Goal: Task Accomplishment & Management: Complete application form

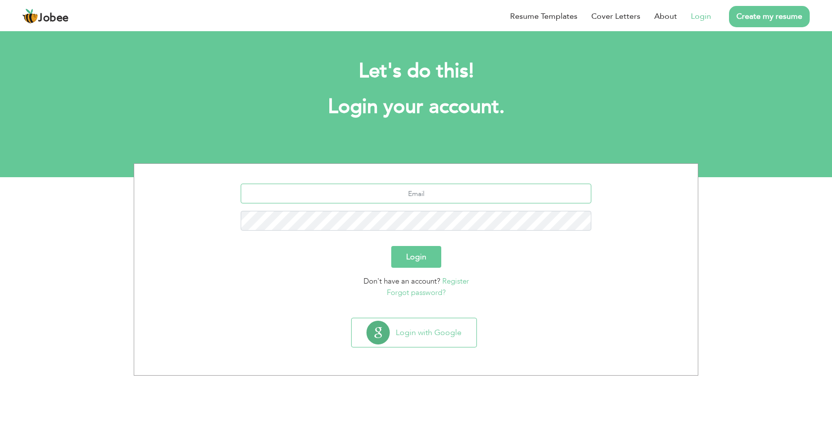
click at [438, 197] on input "text" at bounding box center [416, 194] width 351 height 20
type input "[EMAIL_ADDRESS][DOMAIN_NAME]"
drag, startPoint x: 368, startPoint y: 193, endPoint x: 508, endPoint y: 196, distance: 140.1
click at [508, 196] on input "[EMAIL_ADDRESS][DOMAIN_NAME]" at bounding box center [416, 194] width 351 height 20
click at [431, 257] on button "Login" at bounding box center [416, 257] width 50 height 22
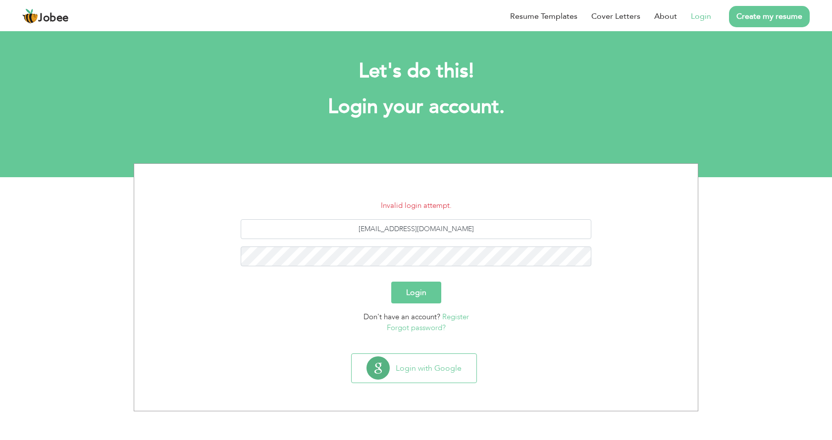
click at [425, 330] on link "Forgot password?" at bounding box center [416, 328] width 59 height 10
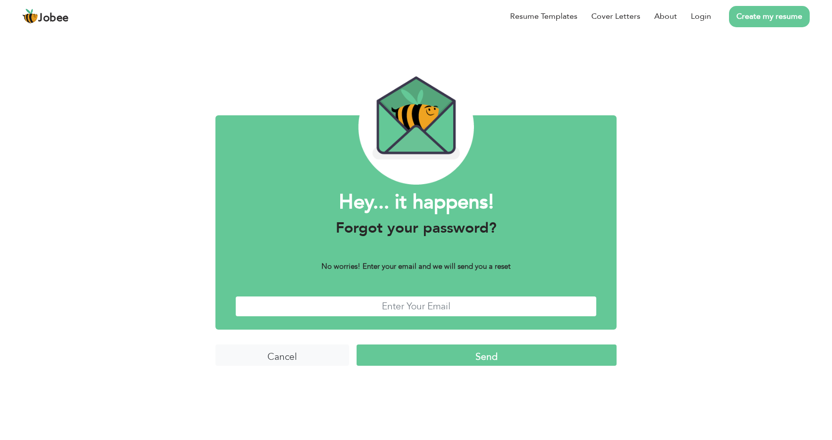
click at [443, 310] on input "text" at bounding box center [415, 306] width 361 height 21
click at [453, 359] on input "Send" at bounding box center [486, 355] width 260 height 21
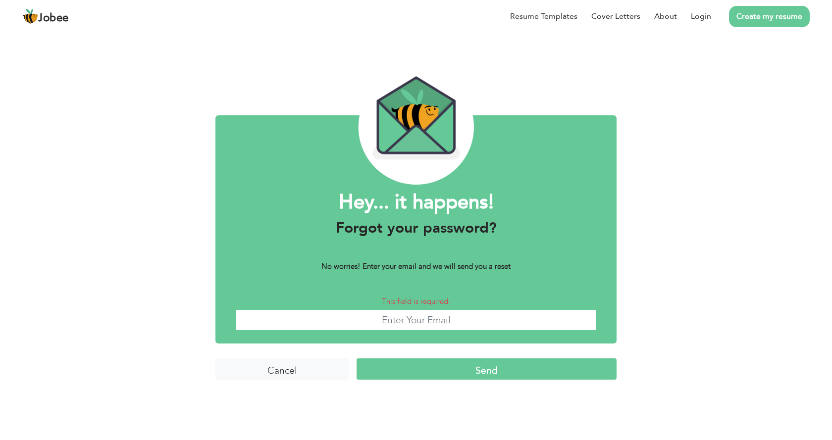
click at [435, 324] on input "text" at bounding box center [415, 319] width 361 height 21
click at [440, 324] on input "text" at bounding box center [415, 319] width 361 height 21
type input "[EMAIL_ADDRESS][DOMAIN_NAME]"
click at [559, 363] on input "Send" at bounding box center [486, 368] width 260 height 21
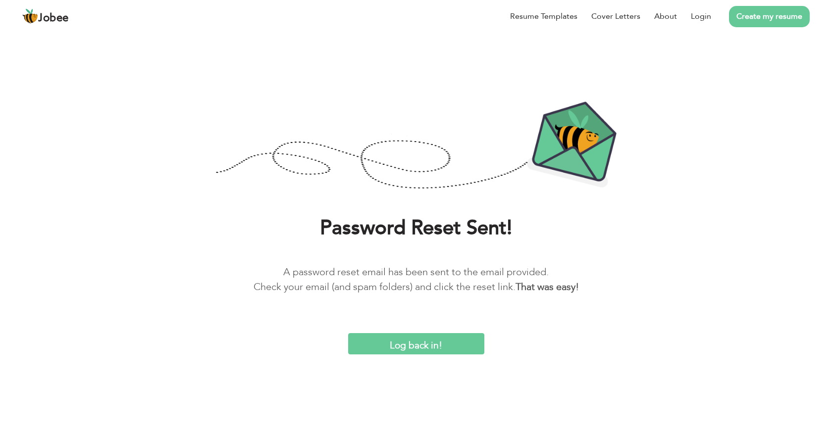
click at [403, 344] on input "Log back in!" at bounding box center [416, 343] width 136 height 21
click at [413, 344] on input "Log back in!" at bounding box center [416, 343] width 136 height 21
click at [45, 22] on span "Jobee" at bounding box center [53, 18] width 31 height 11
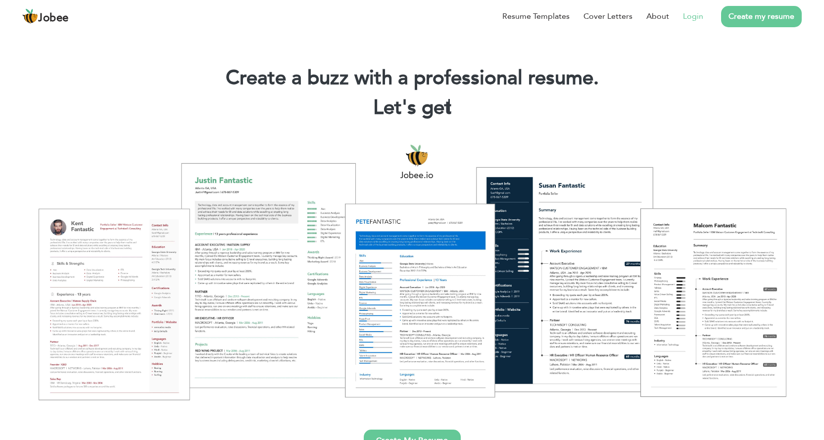
click at [695, 10] on link "Login" at bounding box center [693, 16] width 20 height 12
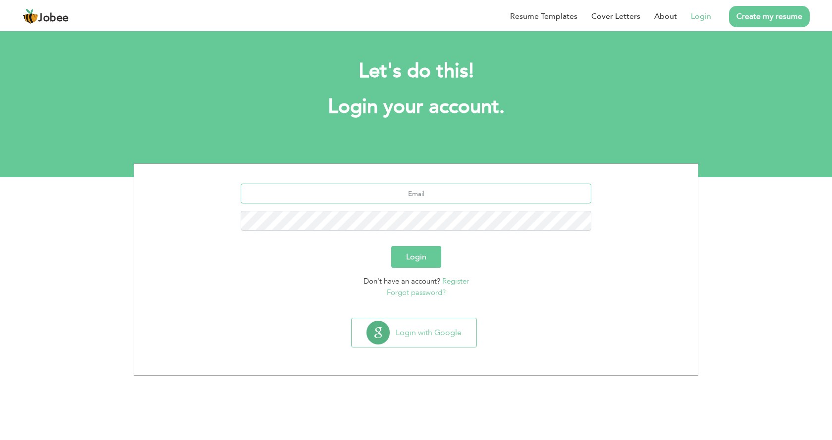
click at [438, 194] on input "text" at bounding box center [416, 194] width 351 height 20
type input "[EMAIL_ADDRESS][DOMAIN_NAME]"
click at [391, 246] on button "Login" at bounding box center [416, 257] width 50 height 22
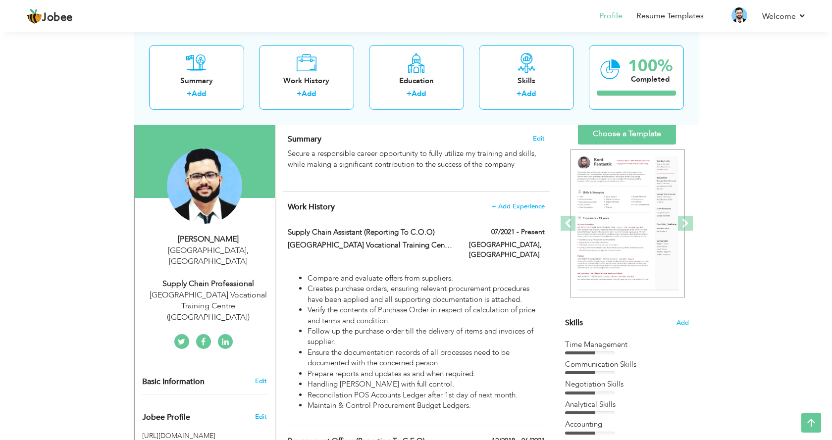
scroll to position [50, 0]
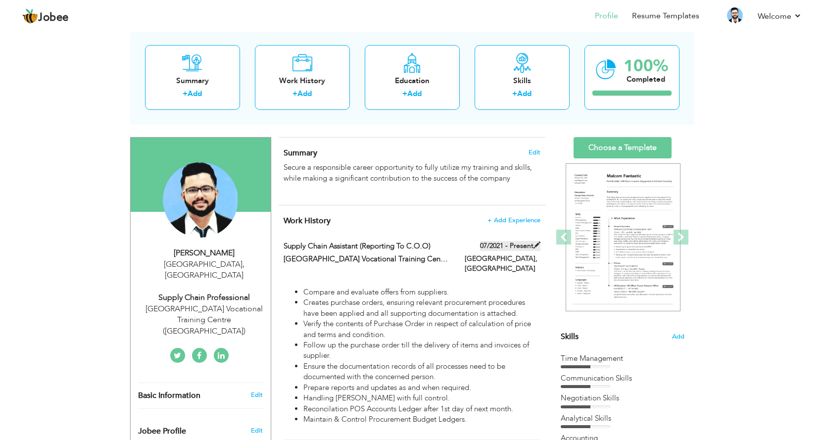
click at [534, 246] on span at bounding box center [537, 245] width 7 height 7
type input "Supply Chain Assistant (Reporting To C.O.O)"
type input "[GEOGRAPHIC_DATA] Vocational Training Center ([GEOGRAPHIC_DATA])"
type input "07/2021"
type input "[GEOGRAPHIC_DATA]"
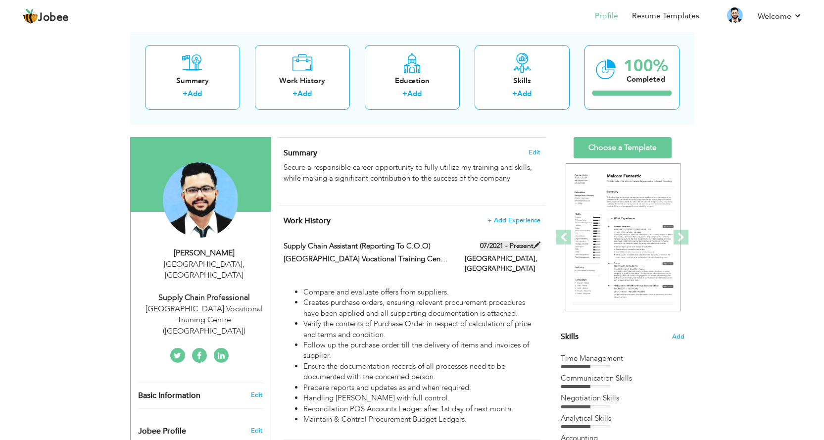
type input "[GEOGRAPHIC_DATA]"
checkbox input "true"
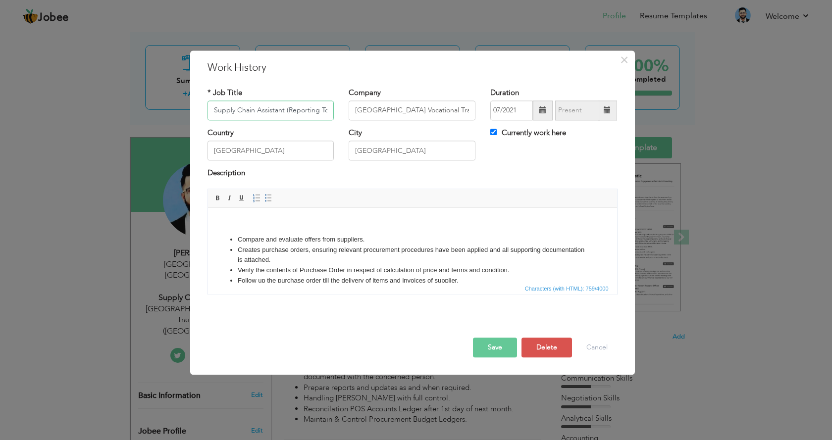
scroll to position [0, 23]
click at [301, 113] on input "Supply Chain Assistant (Reporting To C.O.O)" at bounding box center [270, 111] width 127 height 20
paste input "Supply Chain Assistant (Reporting To C.O.O)"
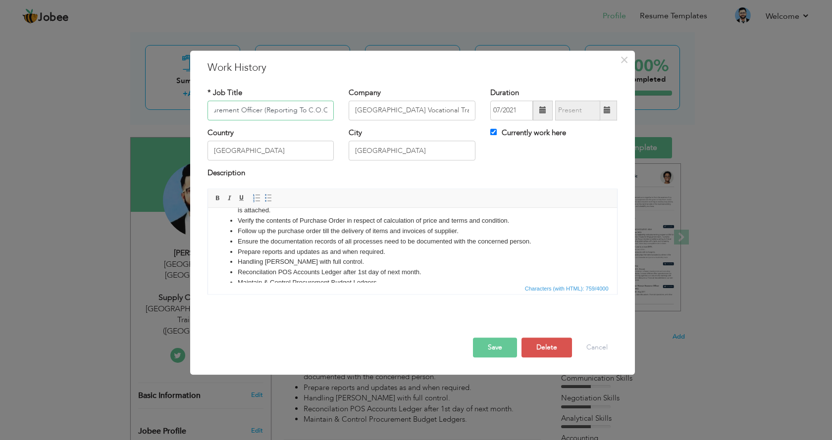
scroll to position [65, 0]
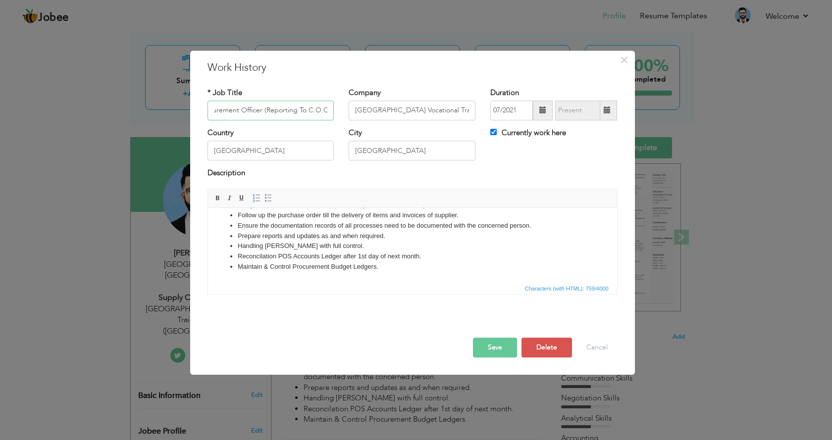
type input "Procurement Officer (Reporting To C.O.O)"
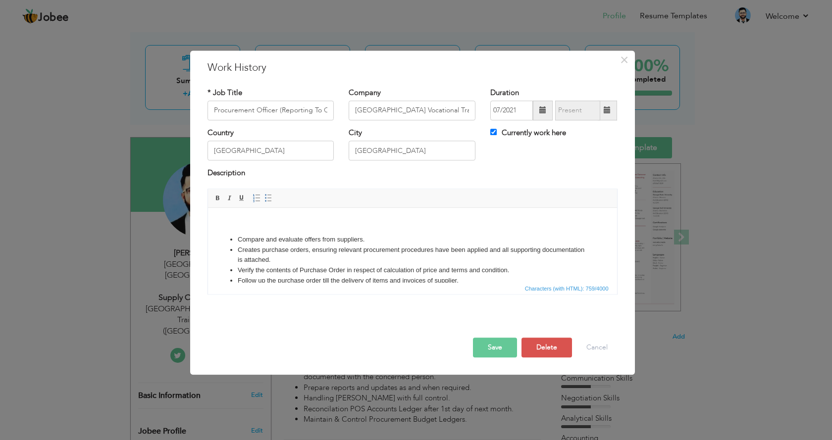
drag, startPoint x: 396, startPoint y: 267, endPoint x: 390, endPoint y: 393, distance: 125.9
click at [207, 208] on html "Compare and evaluate offers from suppliers. Creates purchase orders, ensuring r…" at bounding box center [411, 278] width 409 height 140
copy body "Compare and evaluate offers from suppliers. Creates purchase orders, ensuring r…"
click at [494, 347] on button "Save" at bounding box center [495, 348] width 44 height 20
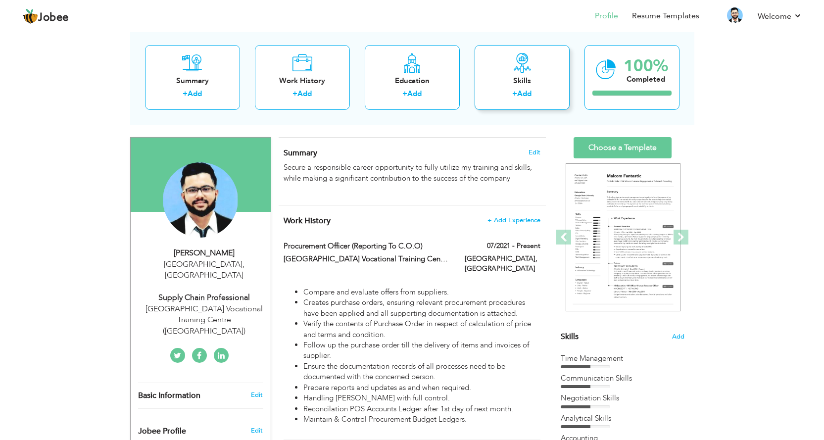
click at [532, 94] on link "Add" at bounding box center [524, 94] width 14 height 10
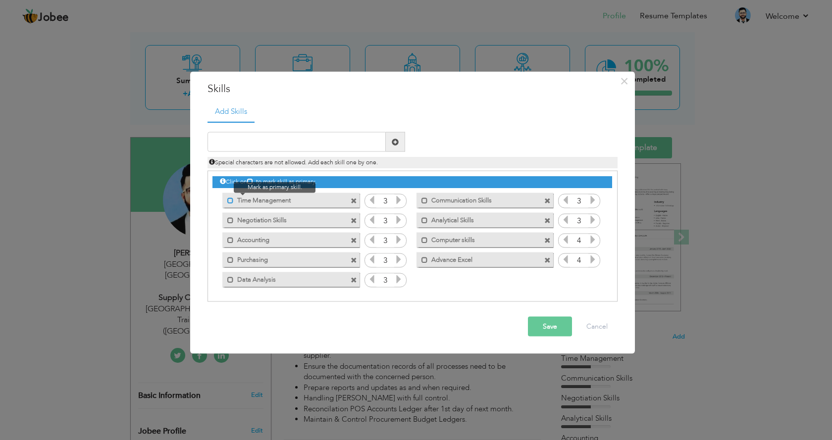
click at [229, 199] on span at bounding box center [230, 200] width 6 height 6
click at [236, 201] on label "Time Management" at bounding box center [285, 199] width 99 height 12
click at [397, 201] on icon at bounding box center [398, 200] width 9 height 9
click at [375, 201] on icon at bounding box center [371, 200] width 9 height 9
click at [402, 201] on icon at bounding box center [398, 200] width 9 height 9
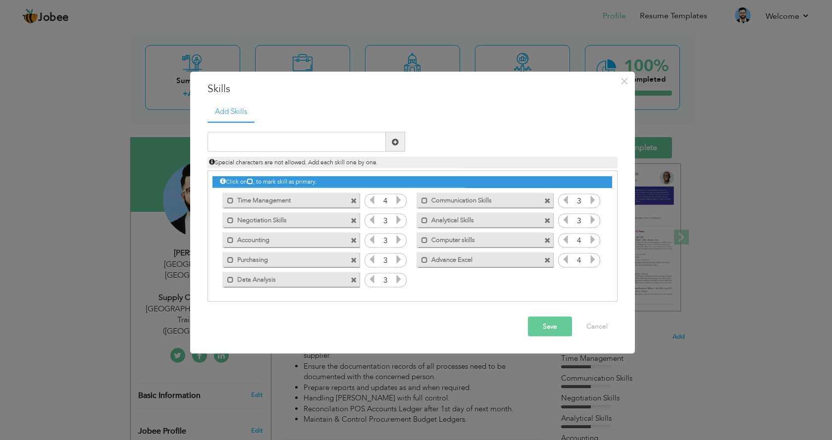
click at [397, 278] on icon at bounding box center [398, 279] width 9 height 9
click at [399, 258] on icon at bounding box center [398, 259] width 9 height 9
click at [565, 328] on button "Save" at bounding box center [550, 327] width 44 height 20
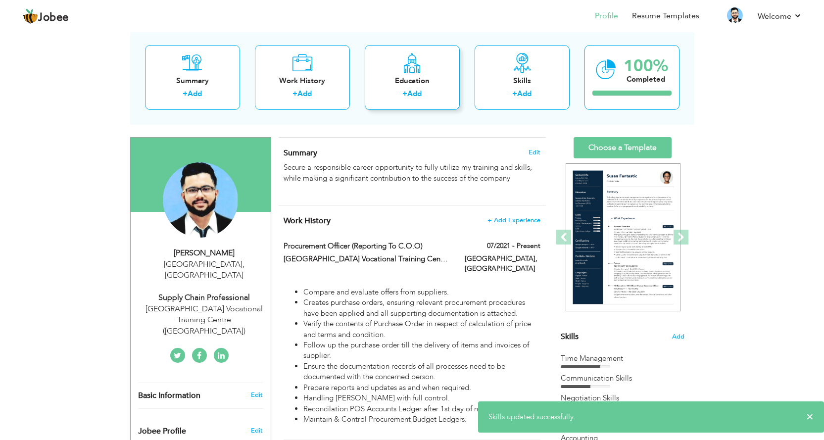
click at [450, 81] on div "Education" at bounding box center [412, 81] width 79 height 10
radio input "true"
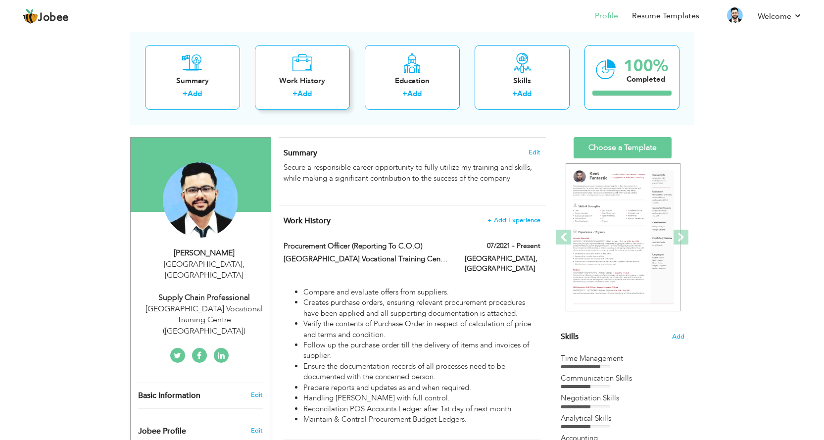
click at [331, 86] on div "Work History" at bounding box center [302, 81] width 79 height 10
checkbox input "false"
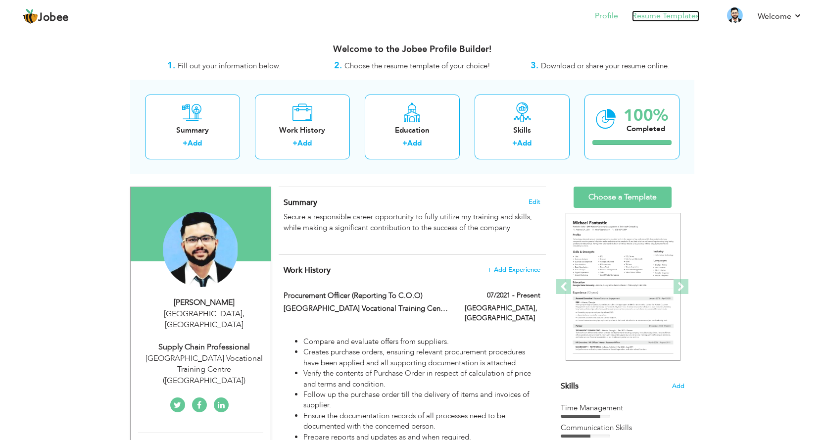
click at [658, 17] on link "Resume Templates" at bounding box center [665, 15] width 67 height 11
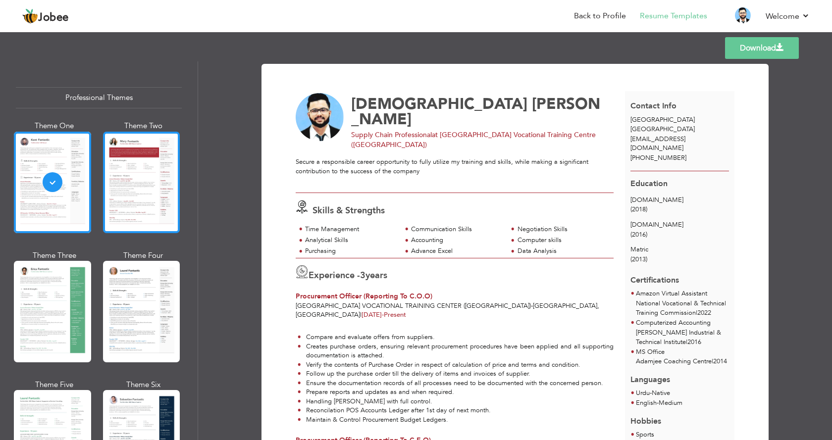
click at [113, 198] on div at bounding box center [141, 182] width 77 height 101
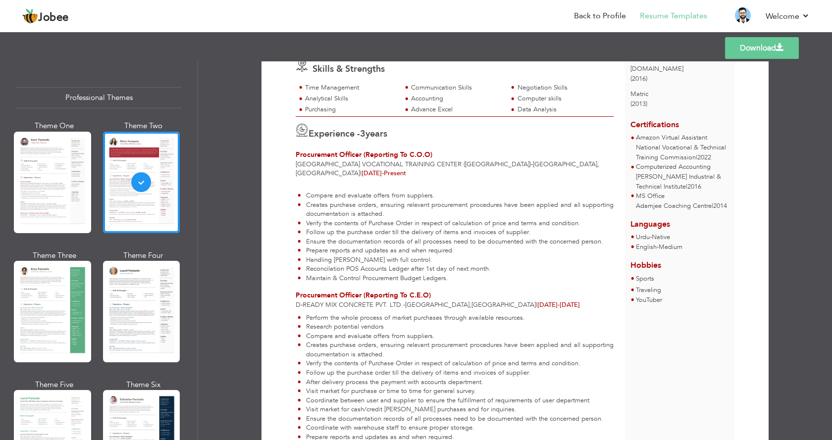
scroll to position [358, 0]
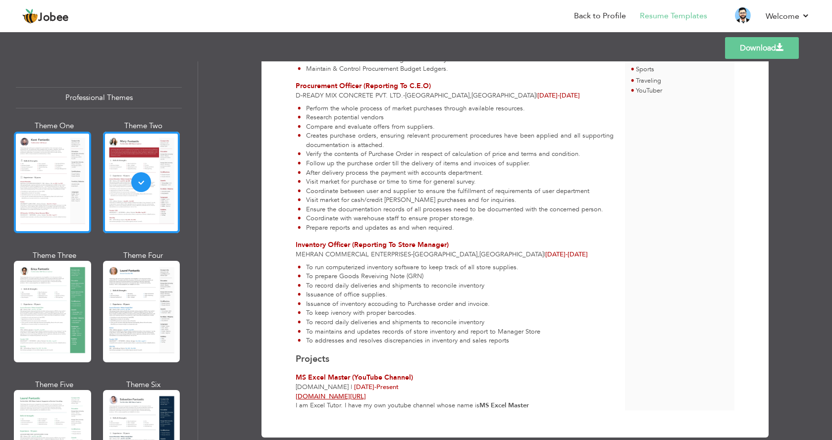
click at [15, 171] on div at bounding box center [52, 182] width 77 height 101
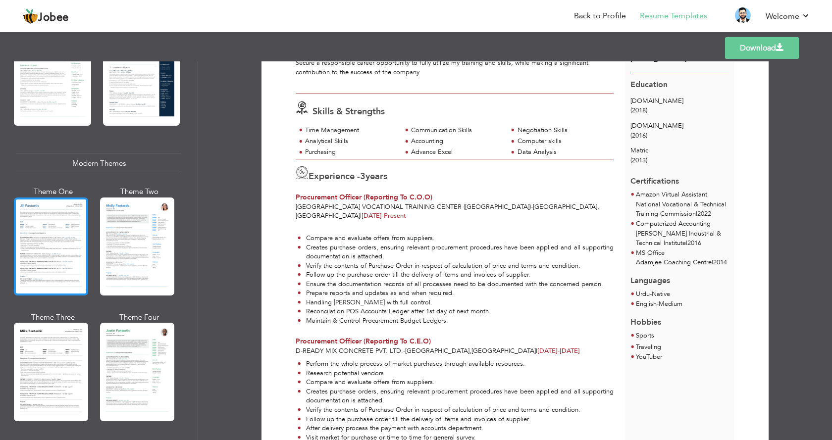
scroll to position [396, 0]
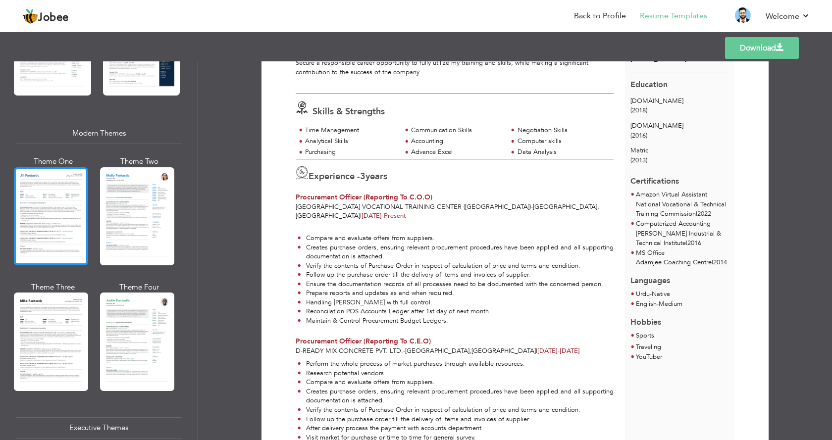
click at [66, 203] on div at bounding box center [51, 216] width 74 height 98
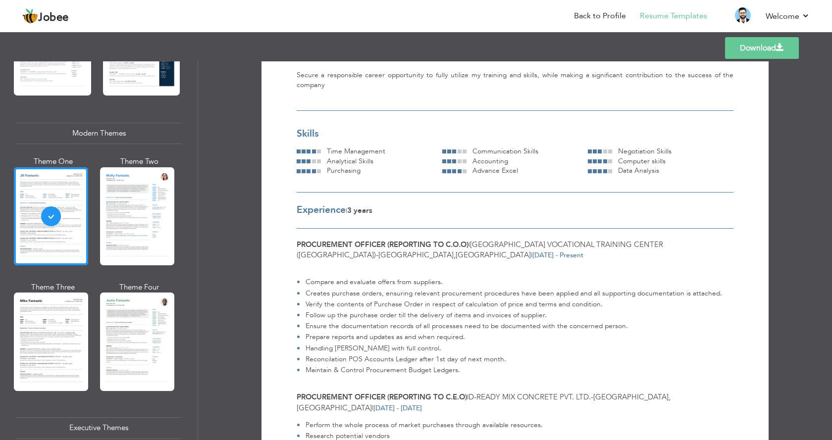
scroll to position [0, 0]
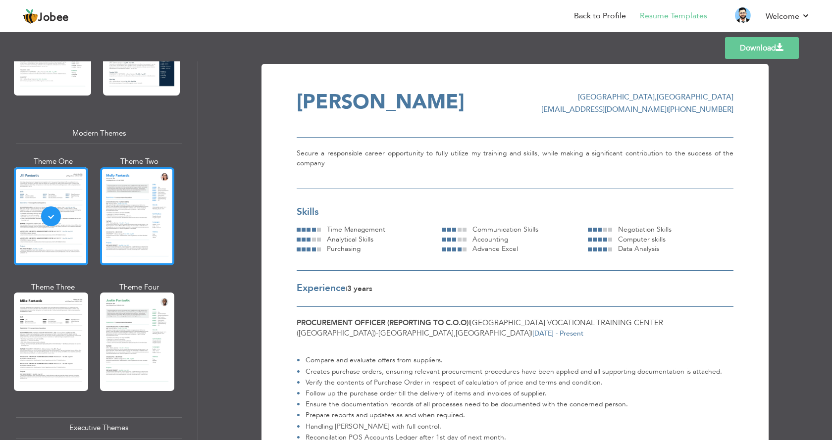
click at [153, 247] on div at bounding box center [137, 216] width 74 height 98
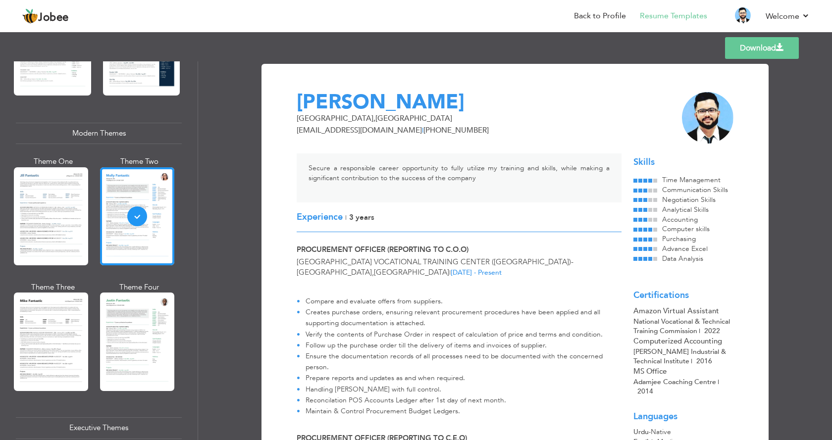
click at [520, 269] on div "Procurement Officer (Reporting To C.O.O) [GEOGRAPHIC_DATA] Vocational Training …" at bounding box center [459, 333] width 337 height 176
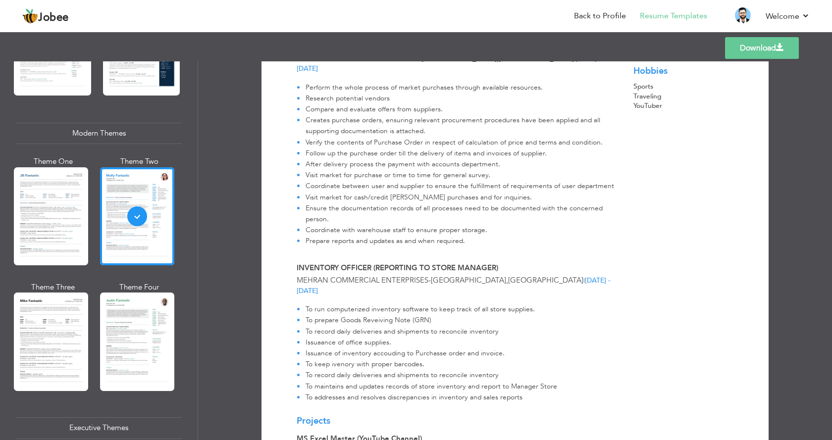
scroll to position [446, 0]
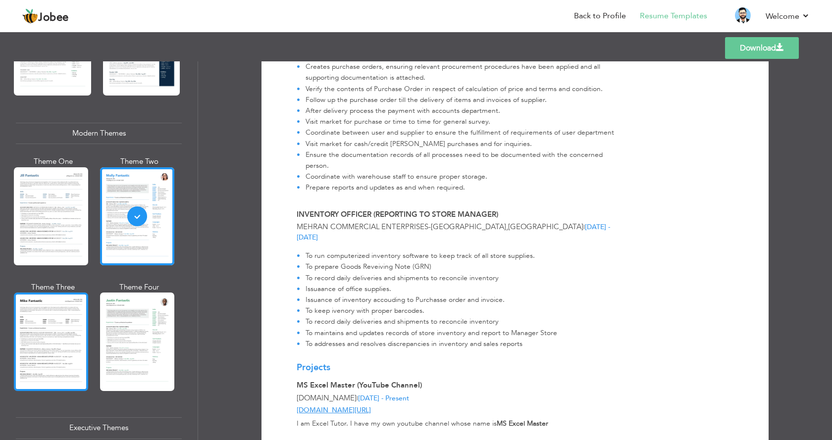
click at [65, 333] on div at bounding box center [51, 342] width 74 height 98
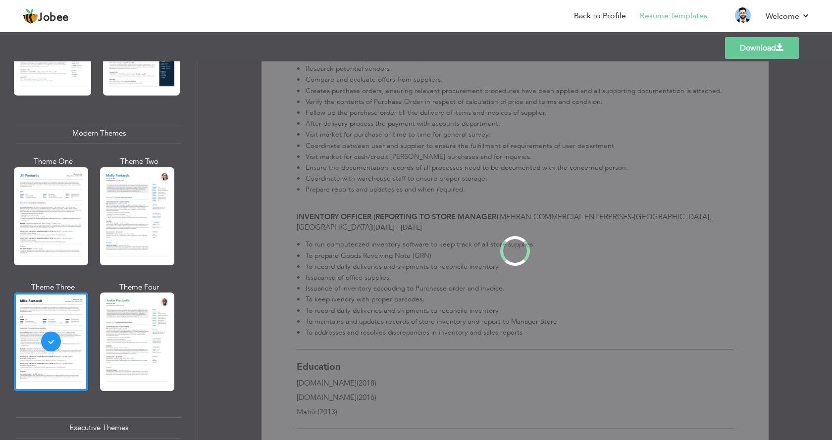
scroll to position [0, 0]
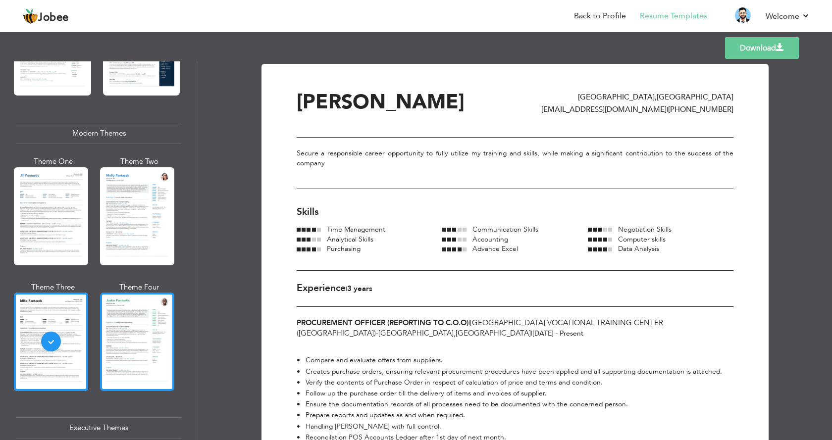
click at [158, 328] on div at bounding box center [137, 342] width 74 height 98
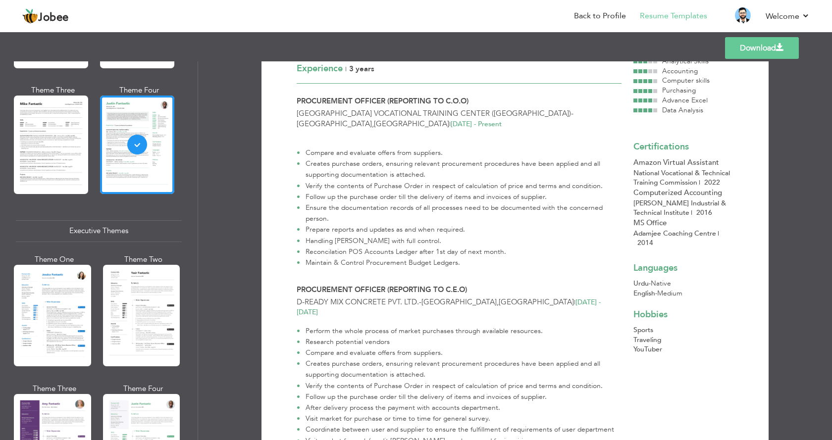
scroll to position [594, 0]
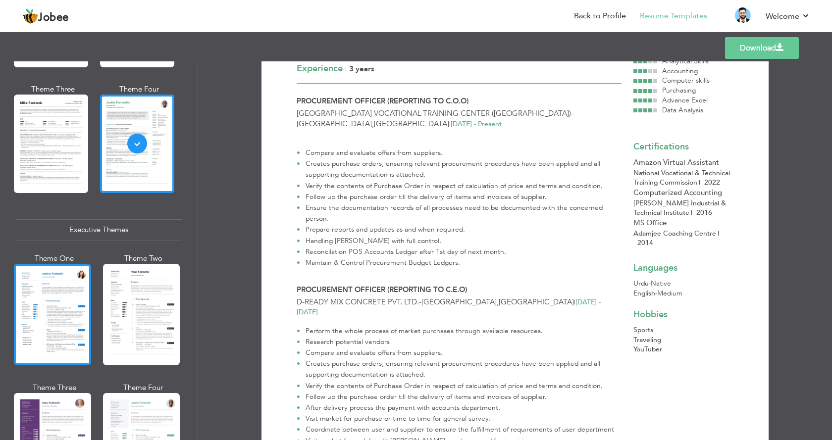
click at [61, 314] on div at bounding box center [52, 314] width 77 height 101
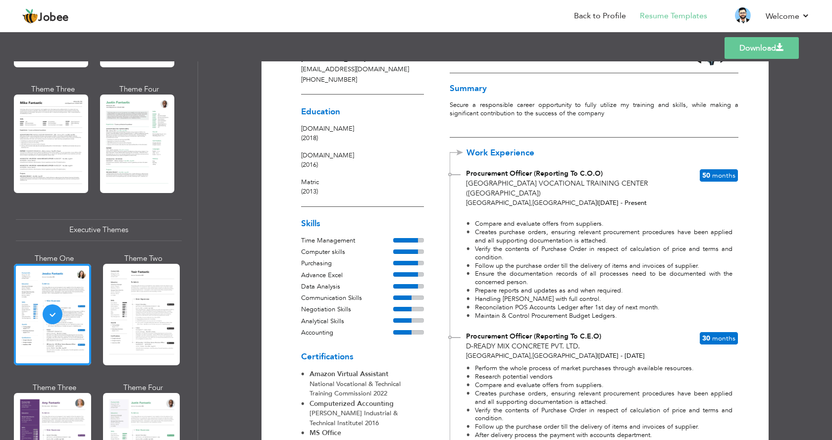
scroll to position [50, 0]
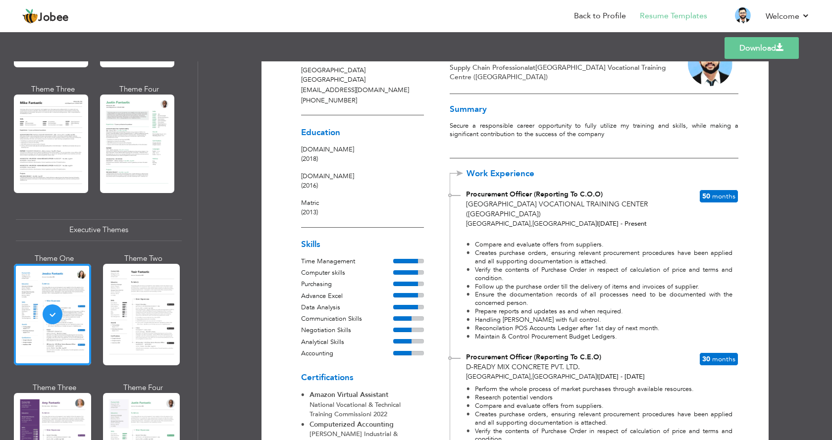
click at [709, 190] on div "50 Months" at bounding box center [718, 196] width 39 height 13
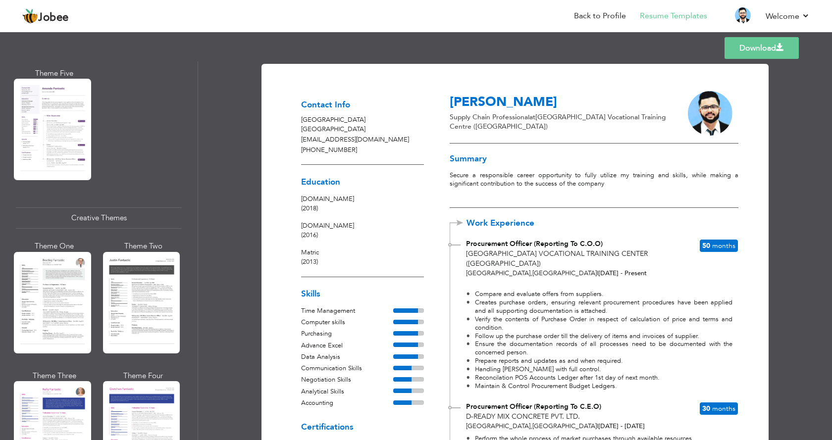
scroll to position [1040, 0]
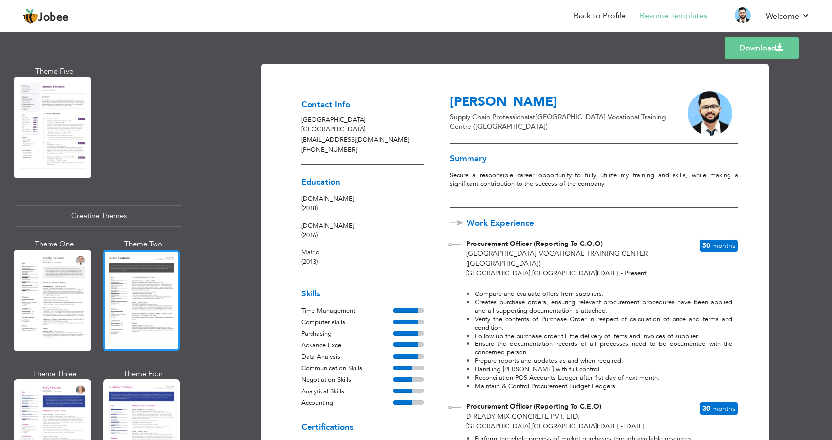
click at [144, 295] on div at bounding box center [141, 300] width 77 height 101
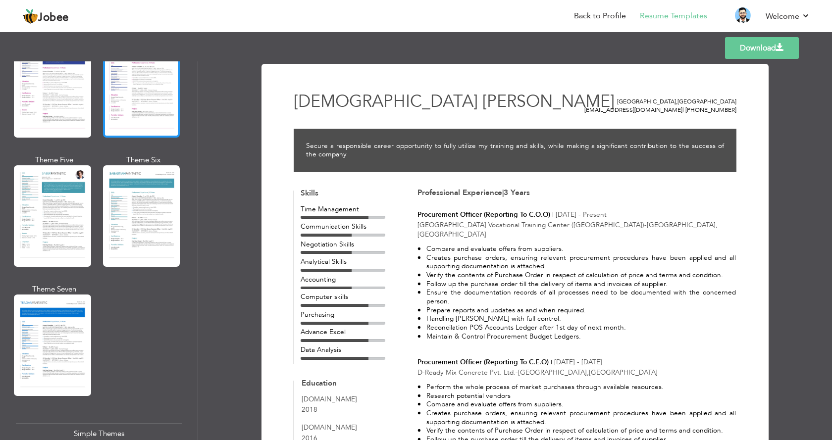
scroll to position [1387, 0]
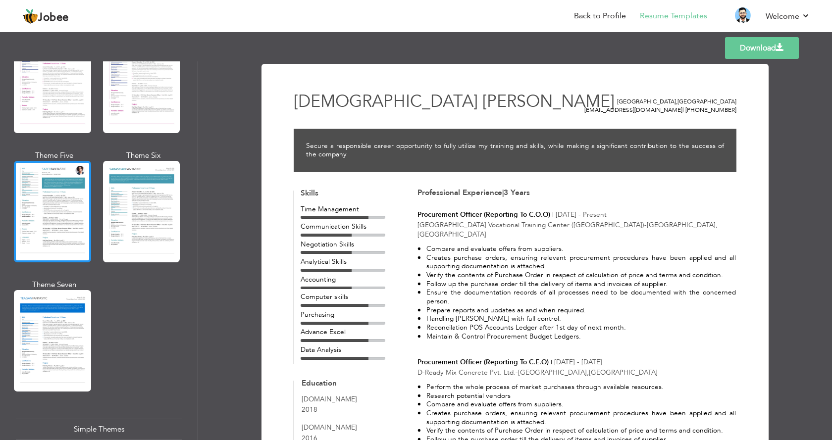
click at [86, 195] on div at bounding box center [52, 211] width 77 height 101
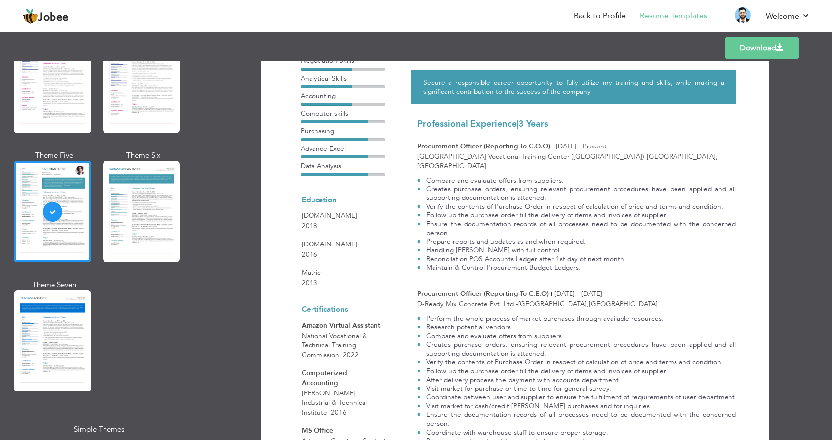
scroll to position [99, 0]
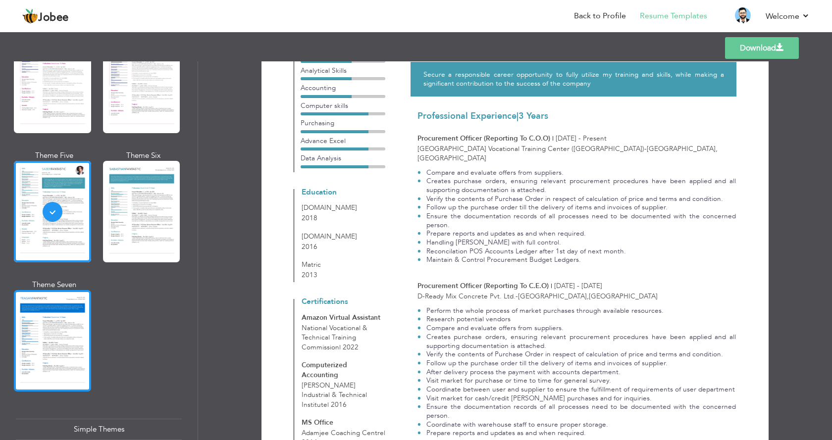
click at [63, 308] on div at bounding box center [52, 340] width 77 height 101
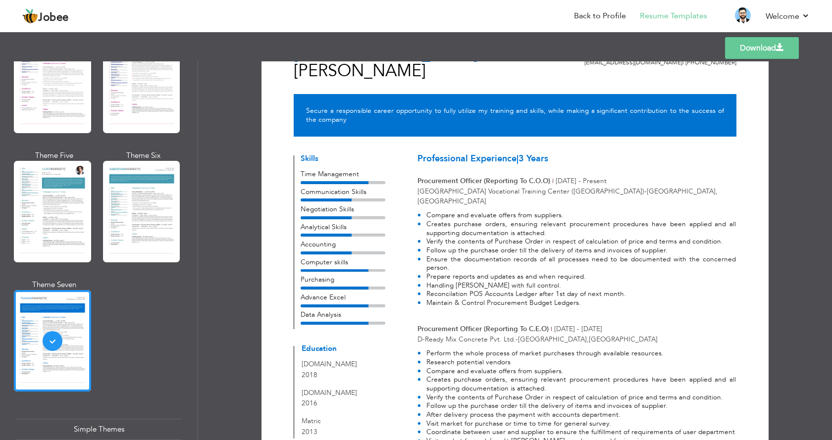
scroll to position [0, 0]
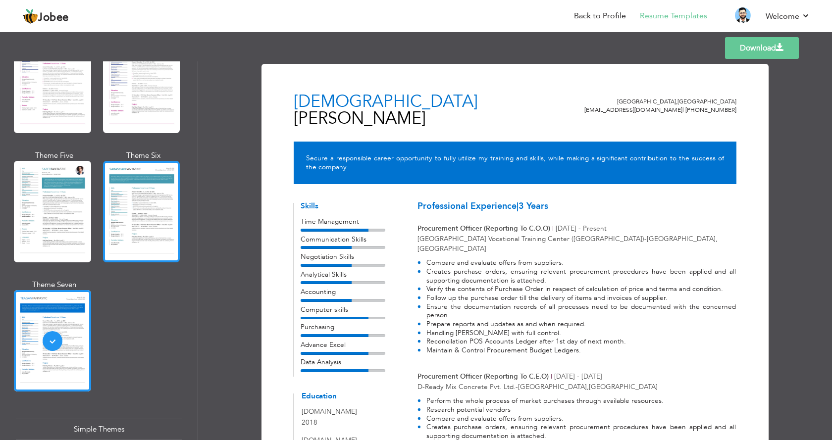
click at [118, 216] on div at bounding box center [141, 211] width 77 height 101
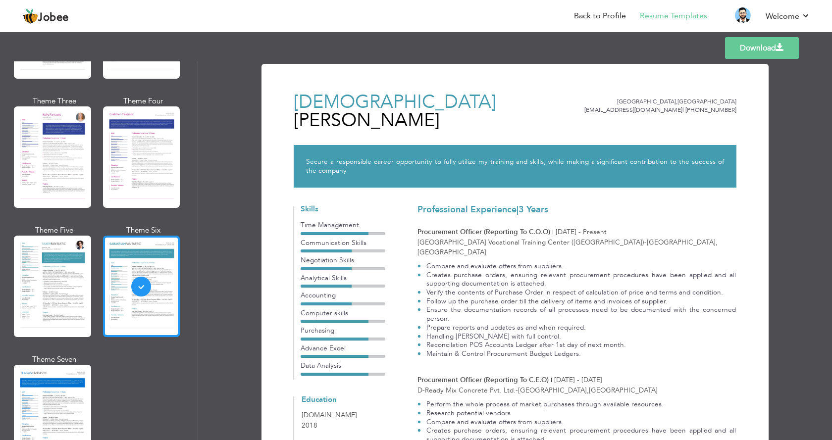
scroll to position [1189, 0]
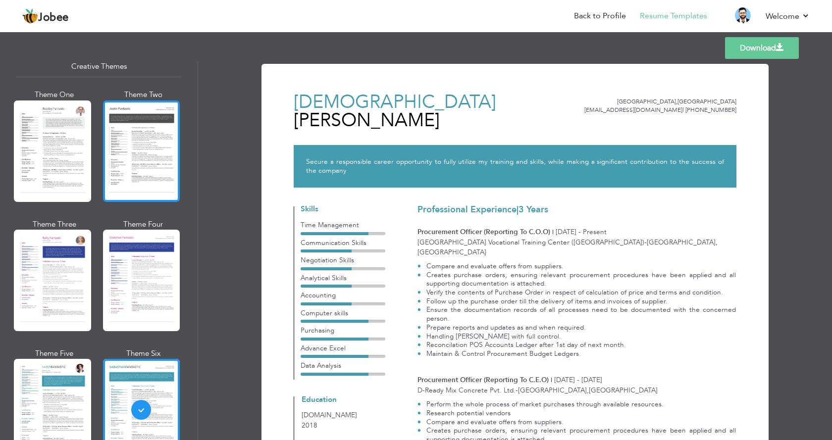
click at [111, 132] on div at bounding box center [141, 151] width 77 height 101
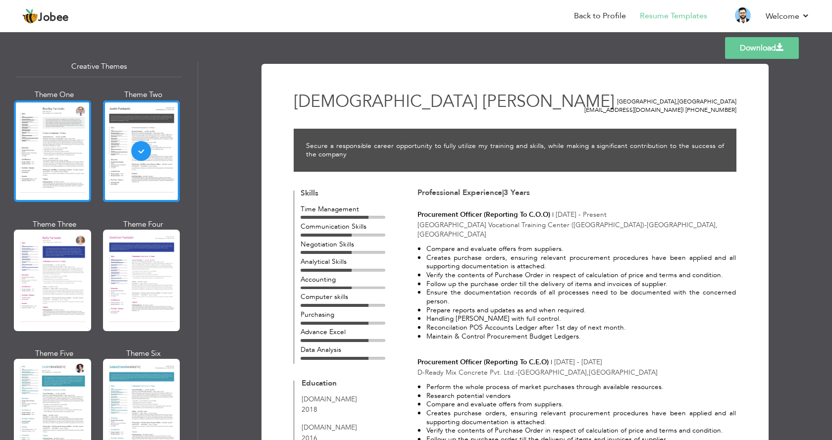
scroll to position [1140, 0]
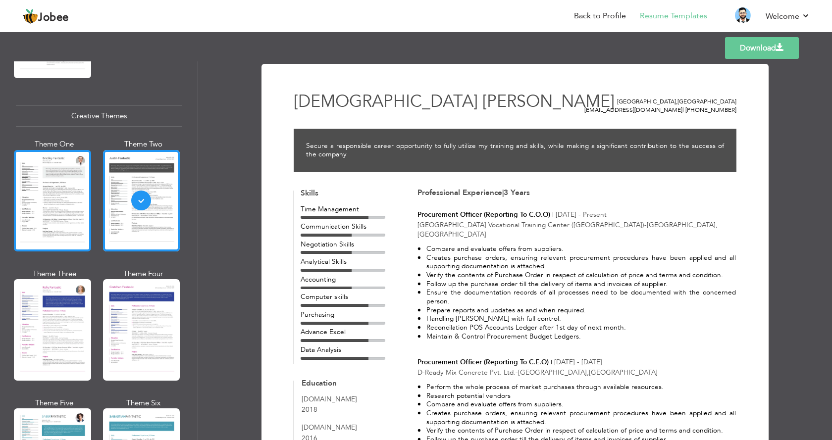
click at [49, 150] on div at bounding box center [52, 200] width 77 height 101
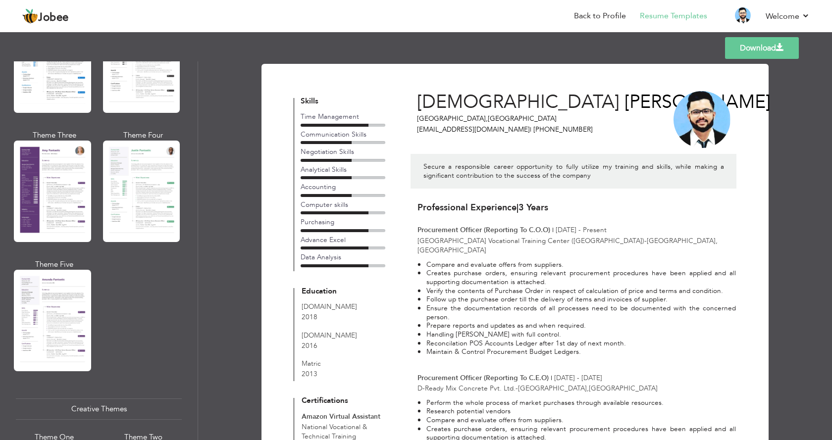
scroll to position [843, 0]
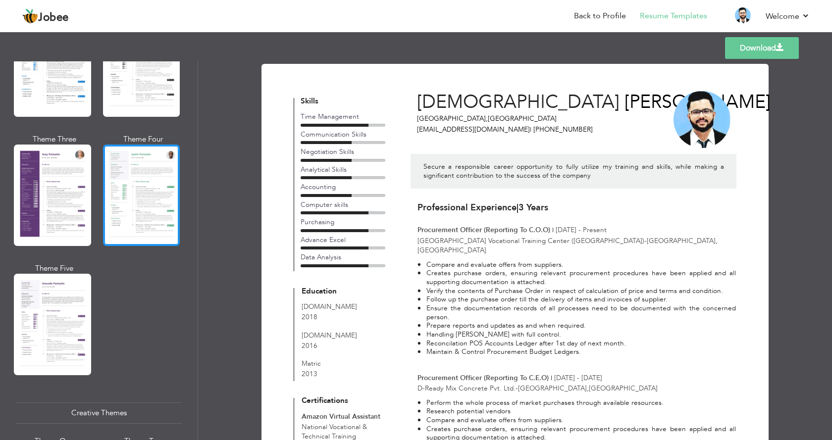
click at [137, 216] on div at bounding box center [141, 195] width 77 height 101
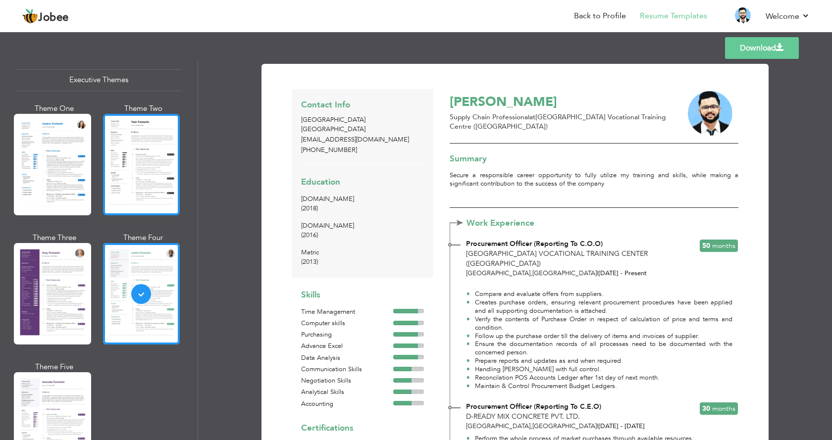
scroll to position [744, 0]
click at [139, 160] on div at bounding box center [141, 164] width 77 height 101
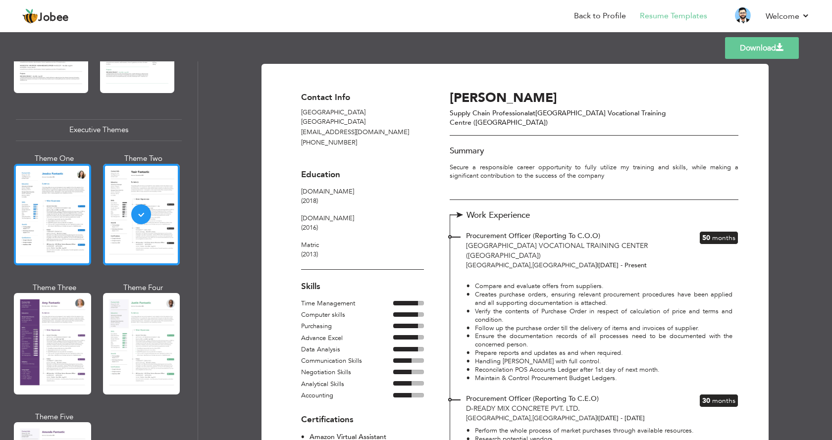
click at [80, 191] on div at bounding box center [52, 214] width 77 height 101
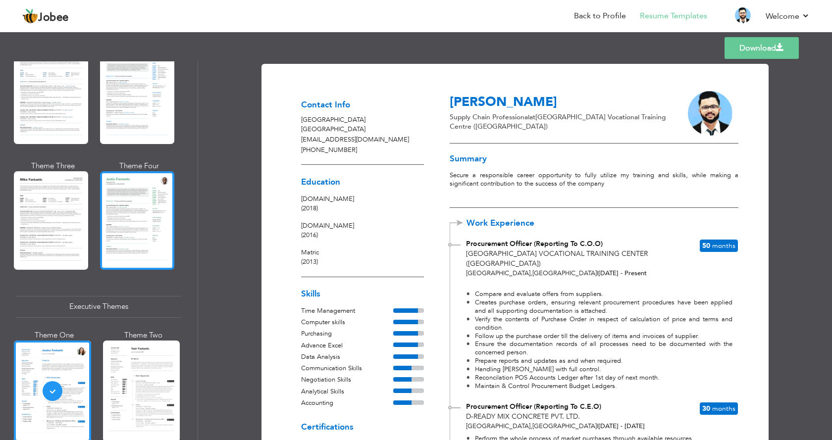
scroll to position [496, 0]
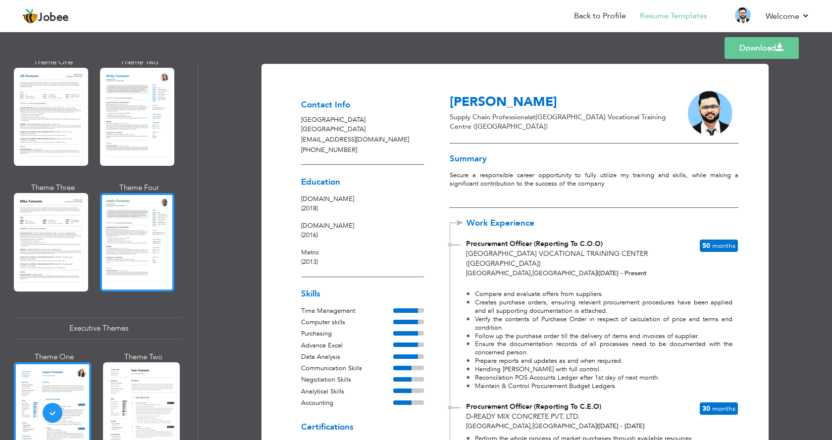
click at [126, 237] on div at bounding box center [137, 242] width 74 height 98
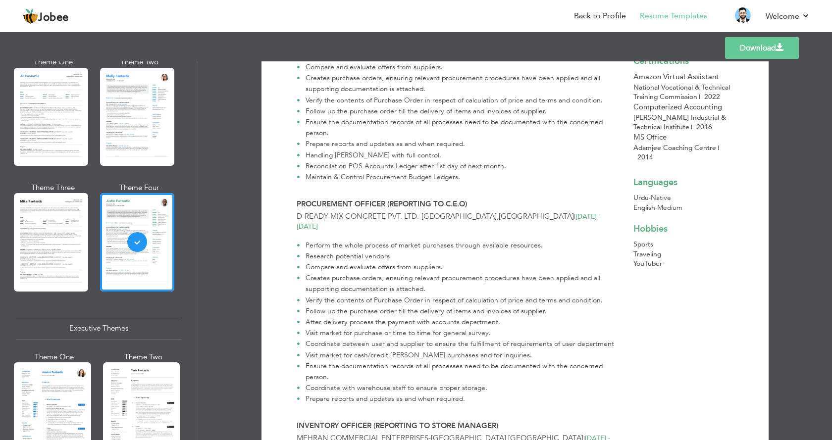
scroll to position [227, 0]
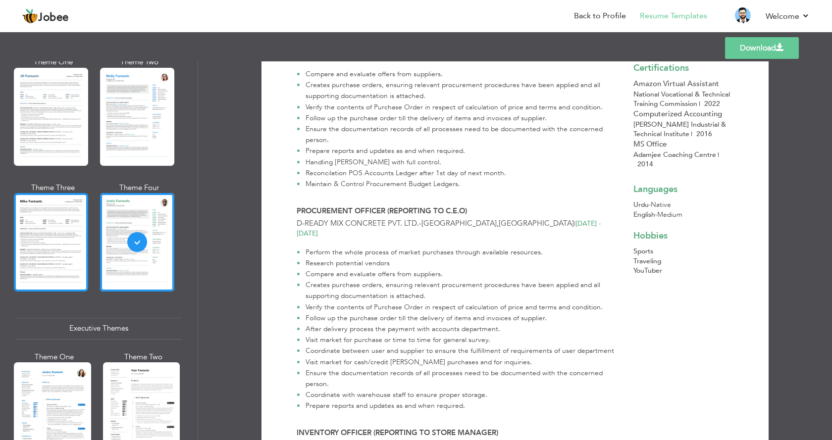
click at [70, 217] on div at bounding box center [51, 242] width 74 height 98
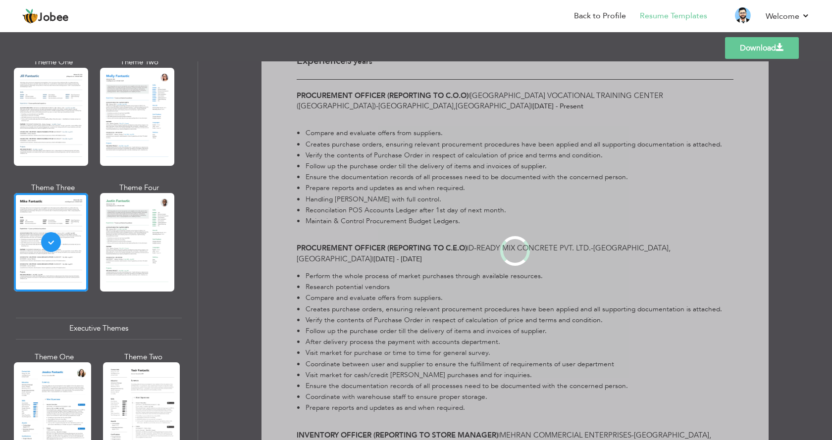
scroll to position [0, 0]
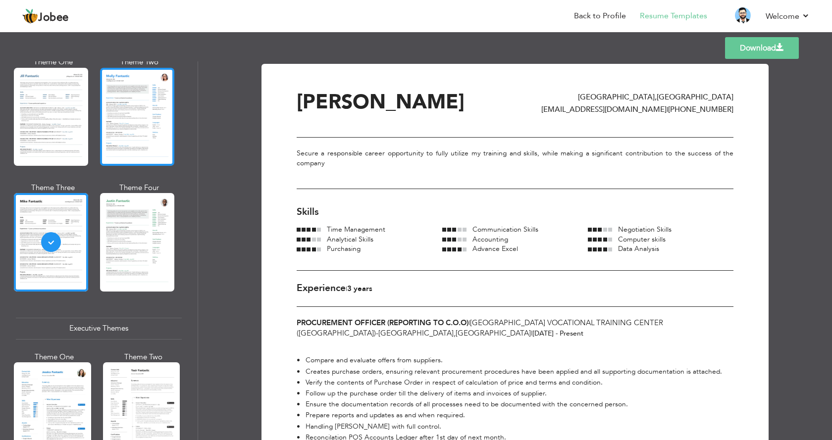
click at [134, 127] on div at bounding box center [137, 117] width 74 height 98
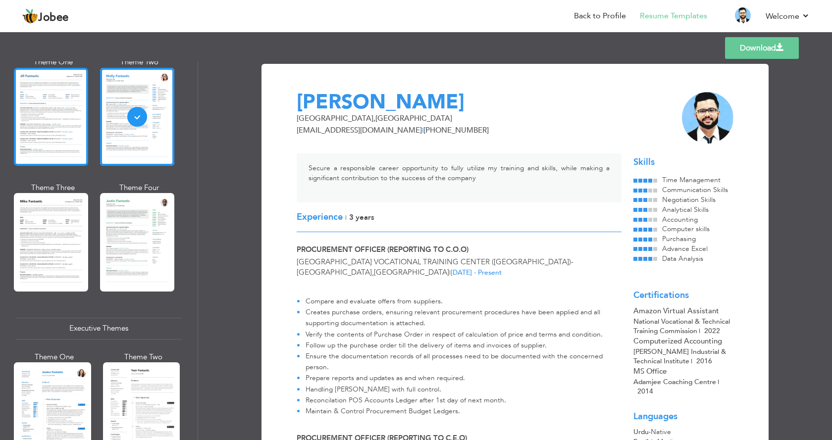
click at [78, 119] on div at bounding box center [51, 117] width 74 height 98
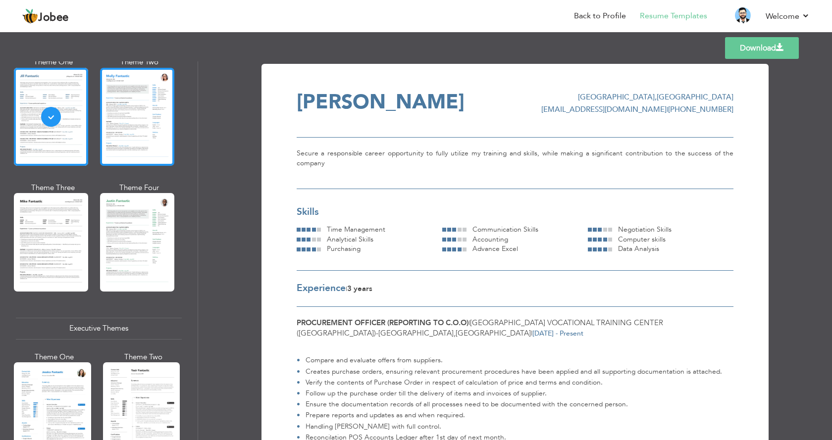
click at [161, 134] on div at bounding box center [137, 117] width 74 height 98
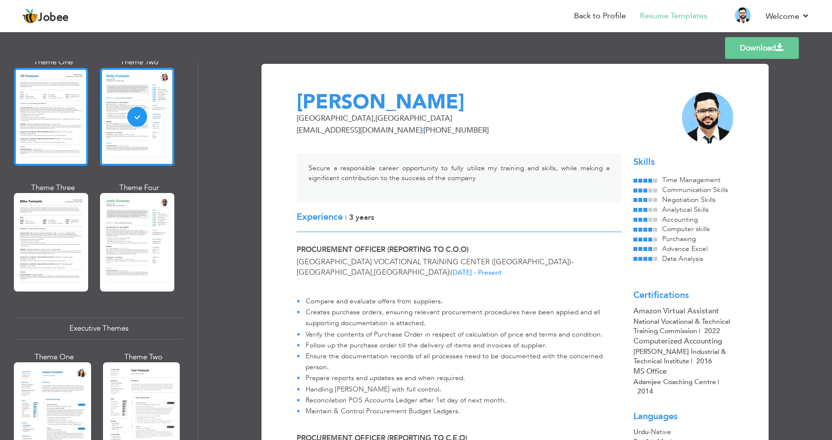
click at [75, 107] on div at bounding box center [51, 117] width 74 height 98
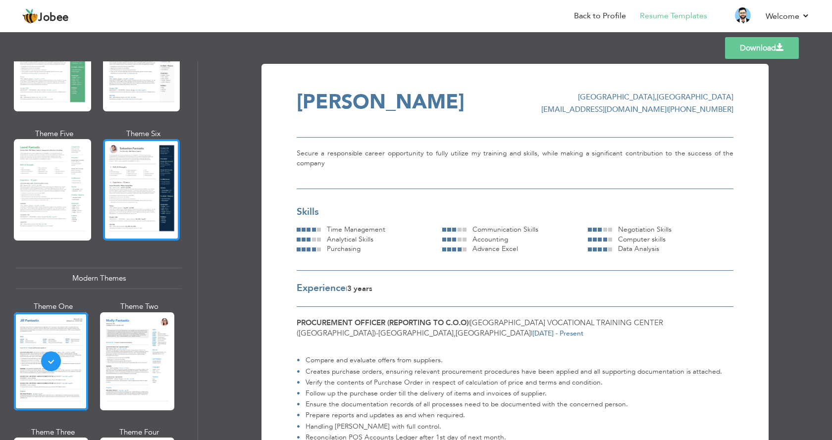
scroll to position [248, 0]
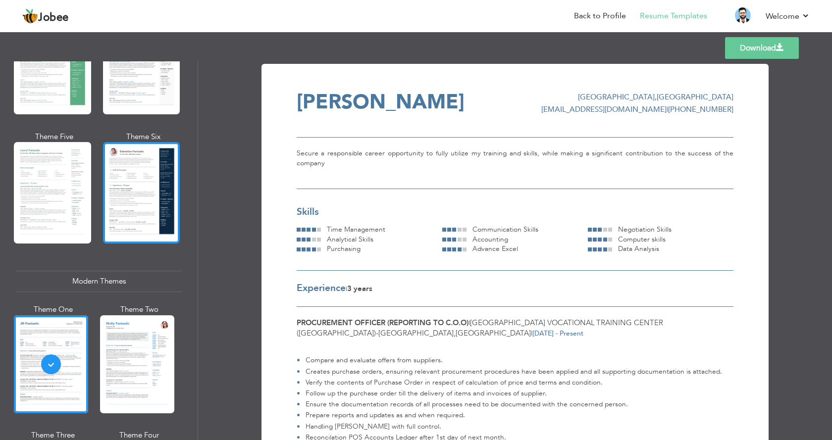
click at [116, 164] on div at bounding box center [141, 192] width 77 height 101
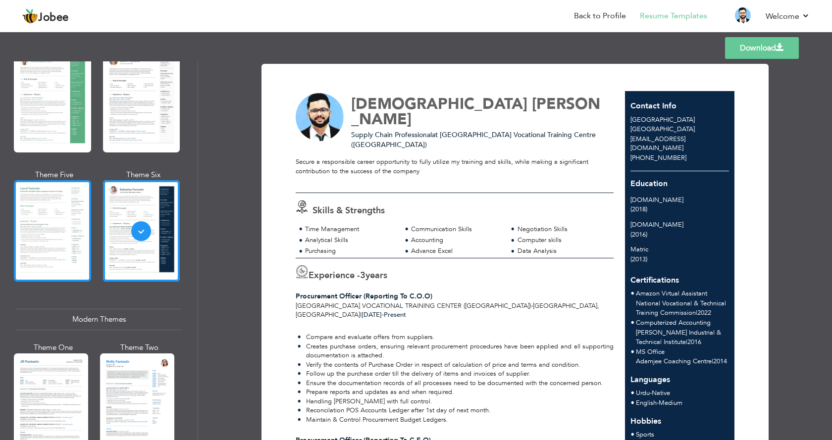
scroll to position [149, 0]
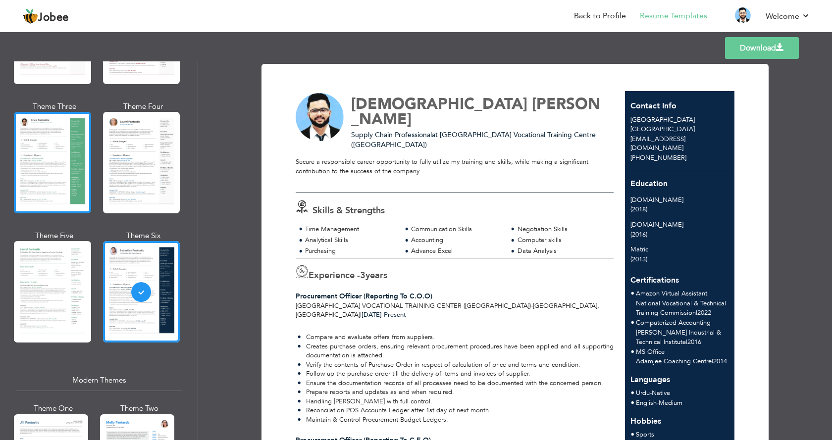
click at [66, 162] on div at bounding box center [52, 162] width 77 height 101
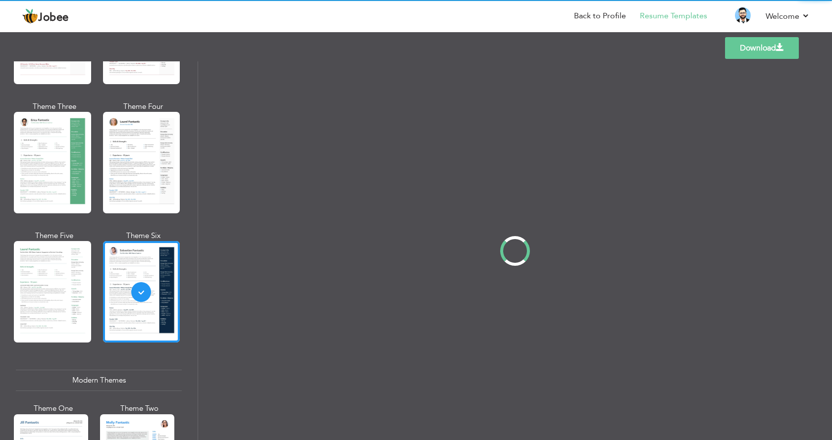
click at [139, 155] on div "Professional Themes Theme One Theme Two Theme Three Theme Four" at bounding box center [416, 250] width 832 height 379
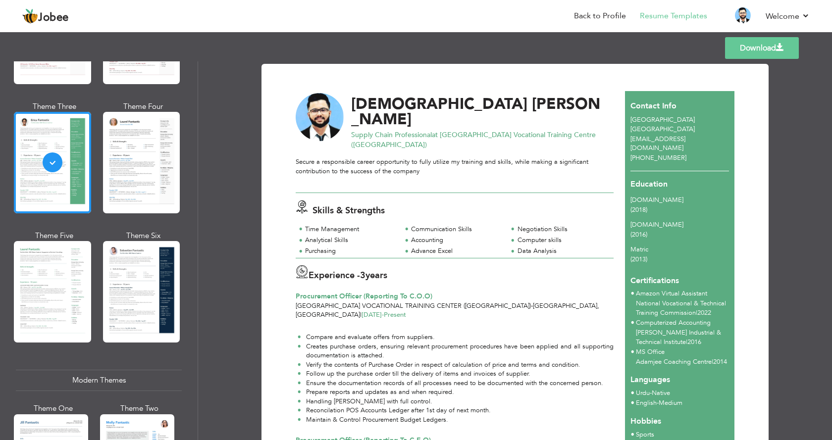
click at [139, 155] on div at bounding box center [141, 162] width 77 height 101
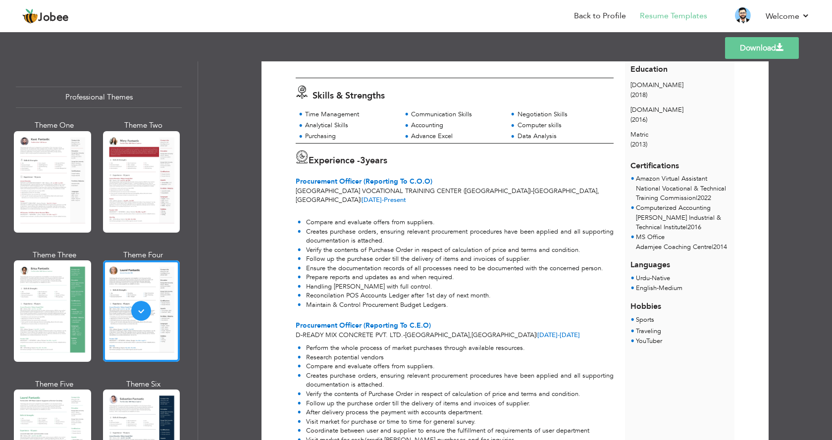
scroll to position [0, 0]
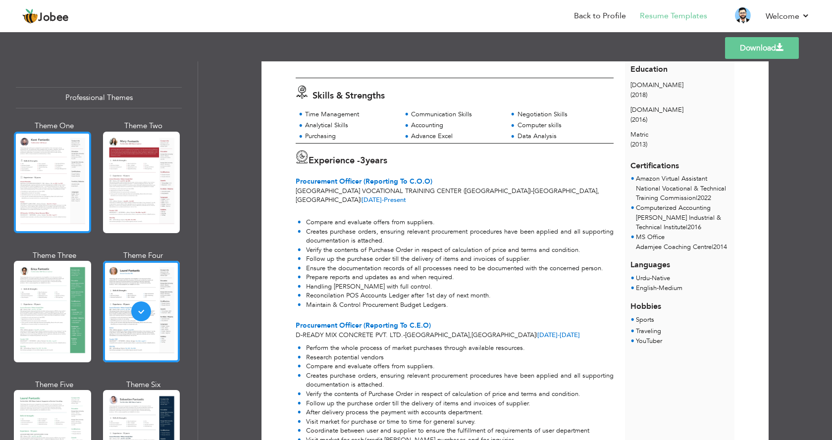
click at [75, 169] on div at bounding box center [52, 182] width 77 height 101
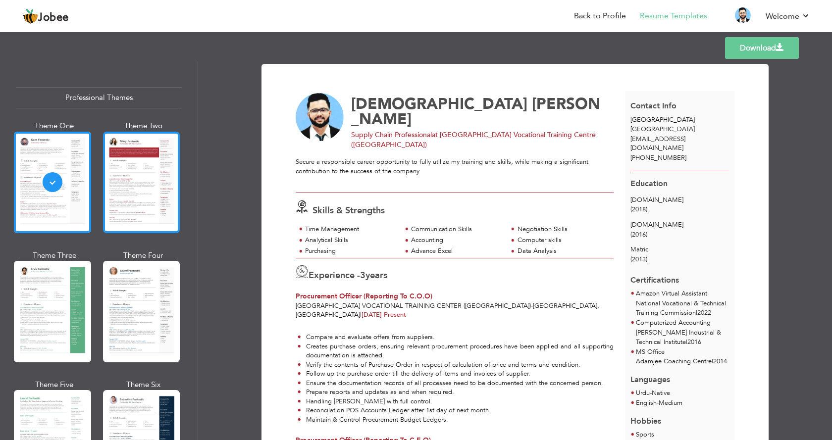
click at [154, 191] on div at bounding box center [141, 182] width 77 height 101
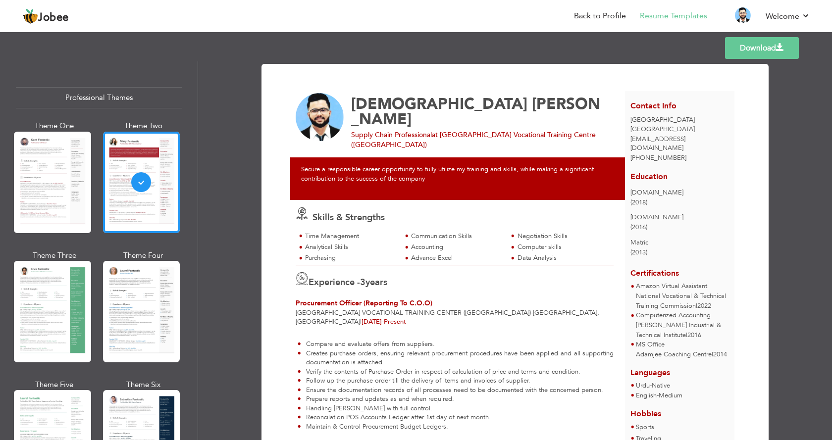
click at [148, 294] on div at bounding box center [141, 311] width 77 height 101
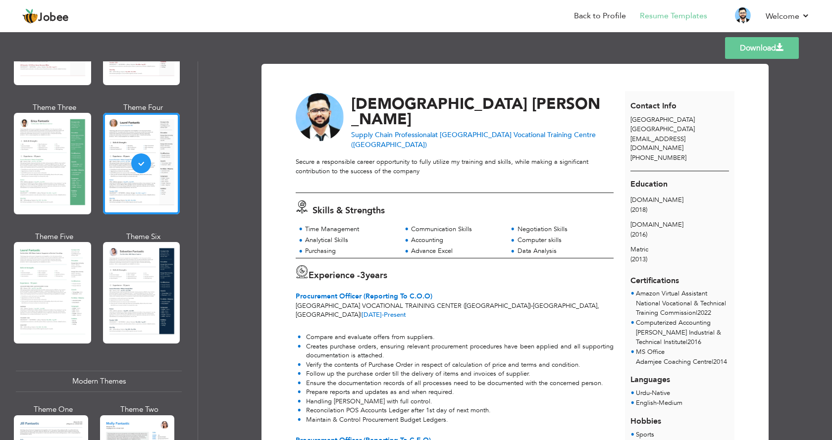
scroll to position [149, 0]
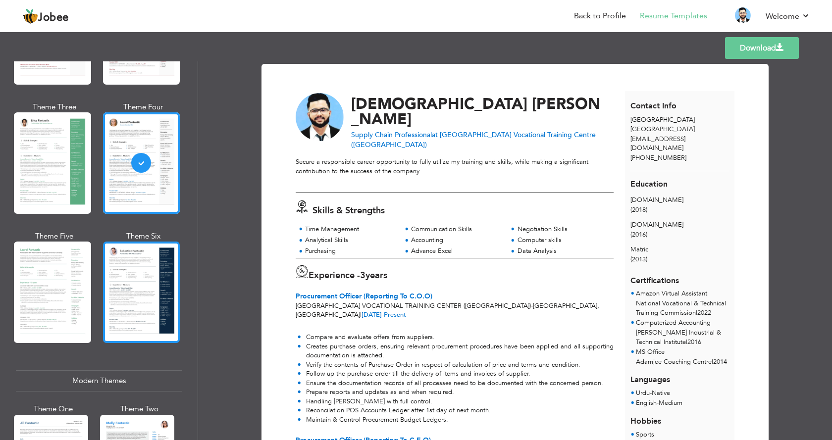
click at [141, 295] on div at bounding box center [141, 292] width 77 height 101
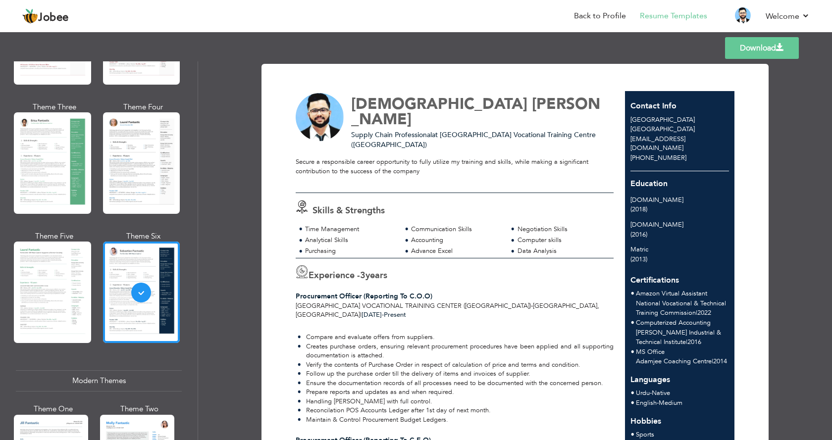
scroll to position [248, 0]
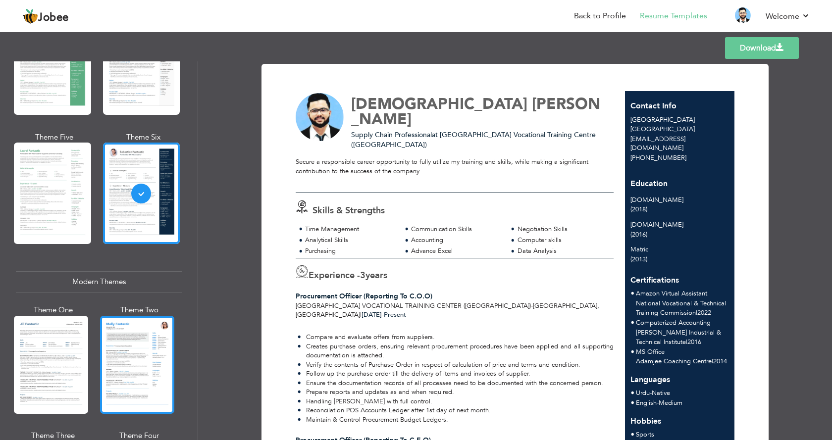
click at [134, 334] on div at bounding box center [137, 365] width 74 height 98
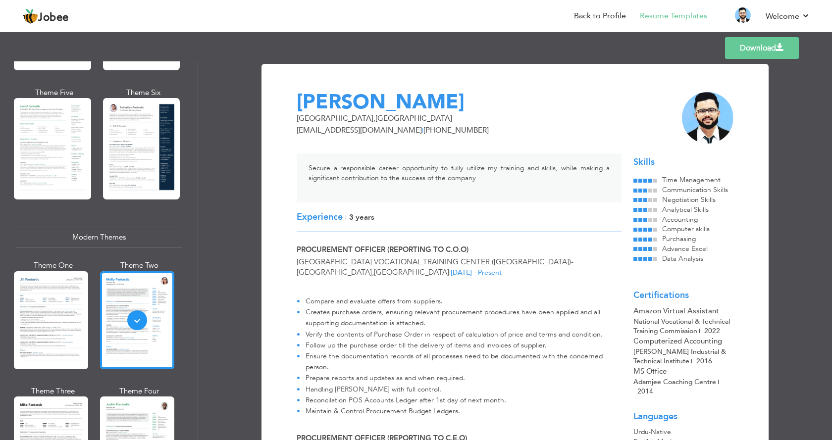
scroll to position [396, 0]
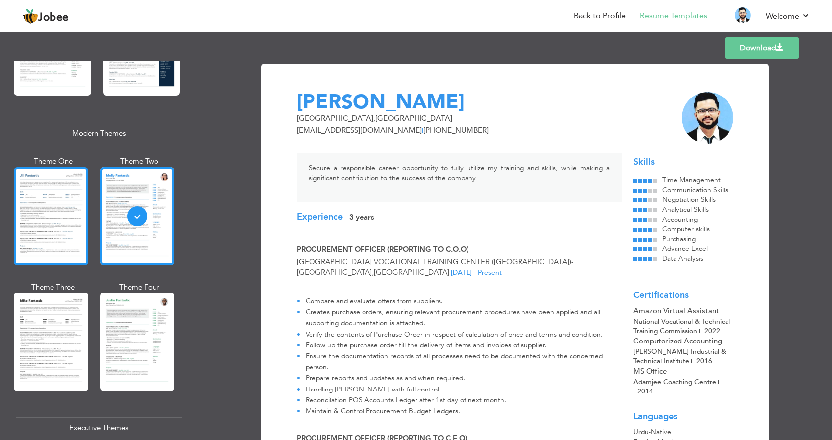
click at [68, 246] on div at bounding box center [51, 216] width 74 height 98
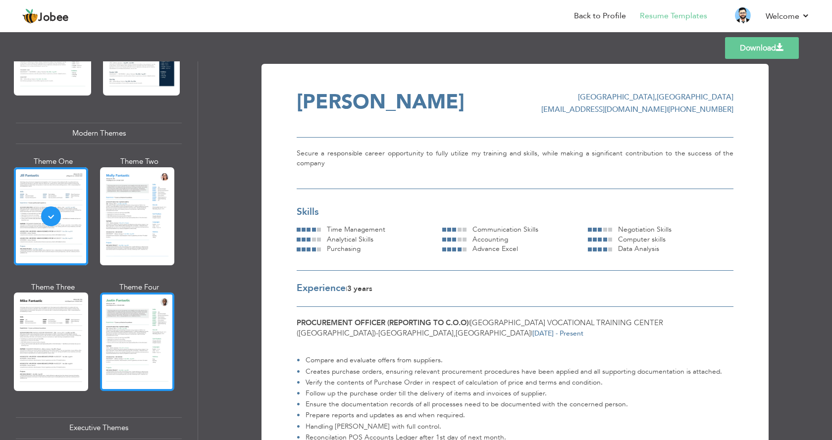
click at [153, 321] on div at bounding box center [137, 342] width 74 height 98
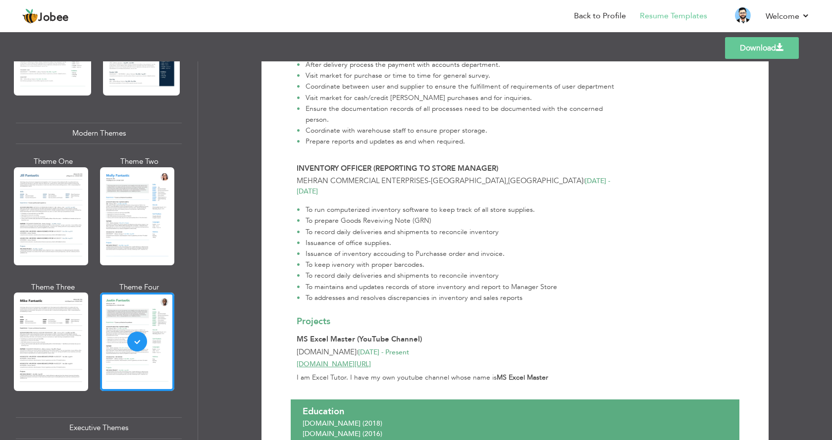
scroll to position [524, 0]
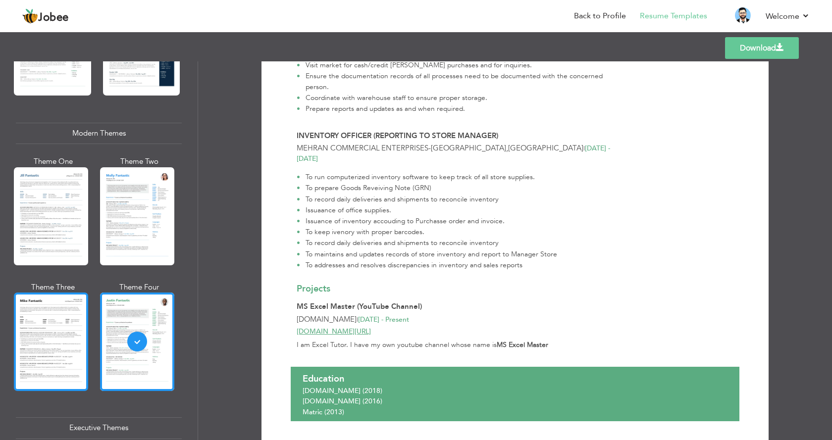
click at [27, 341] on div at bounding box center [51, 342] width 74 height 98
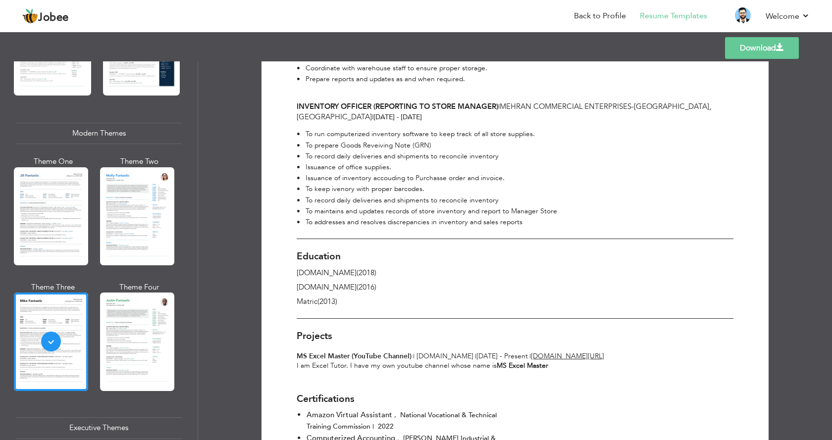
scroll to position [721, 0]
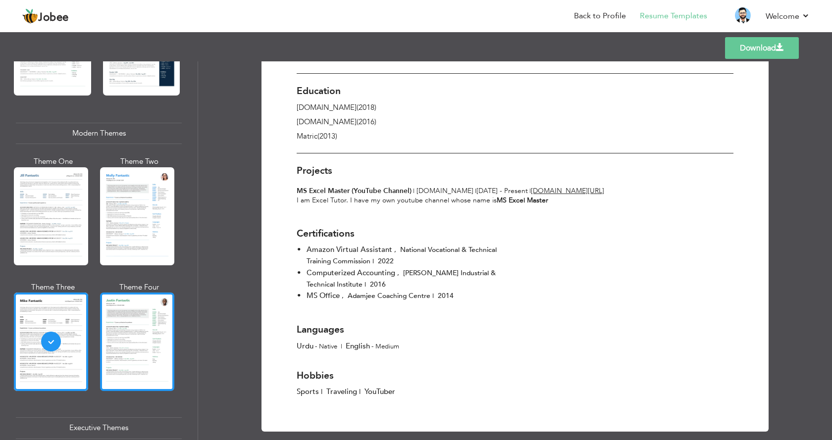
click at [159, 329] on div at bounding box center [137, 342] width 74 height 98
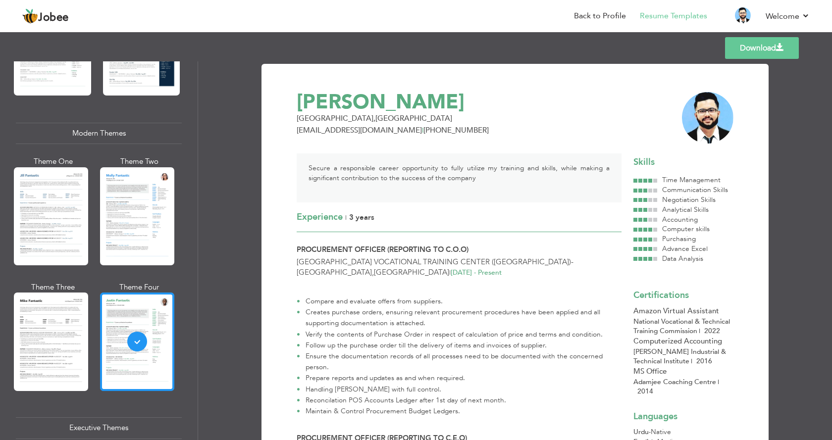
scroll to position [545, 0]
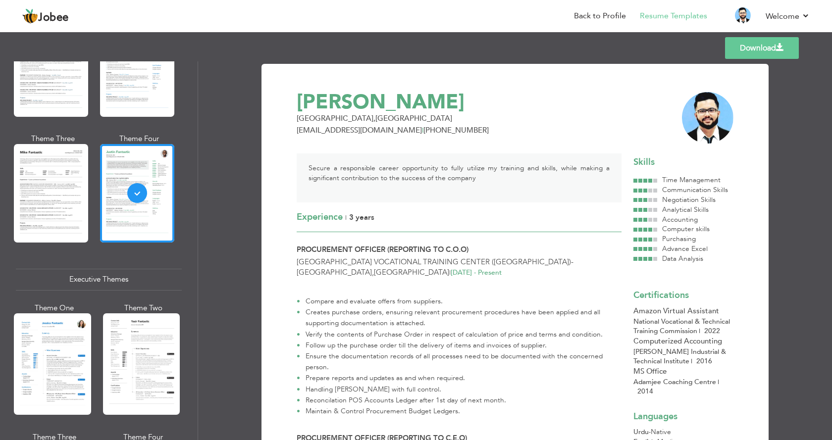
click at [144, 332] on div at bounding box center [141, 363] width 77 height 101
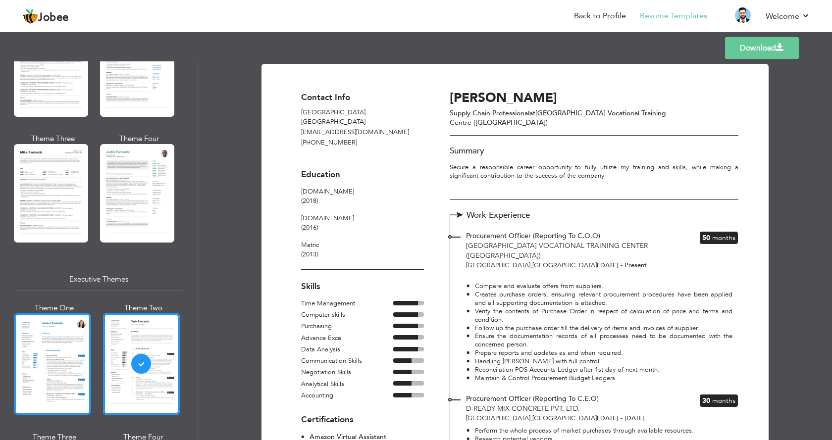
click at [52, 331] on div at bounding box center [52, 363] width 77 height 101
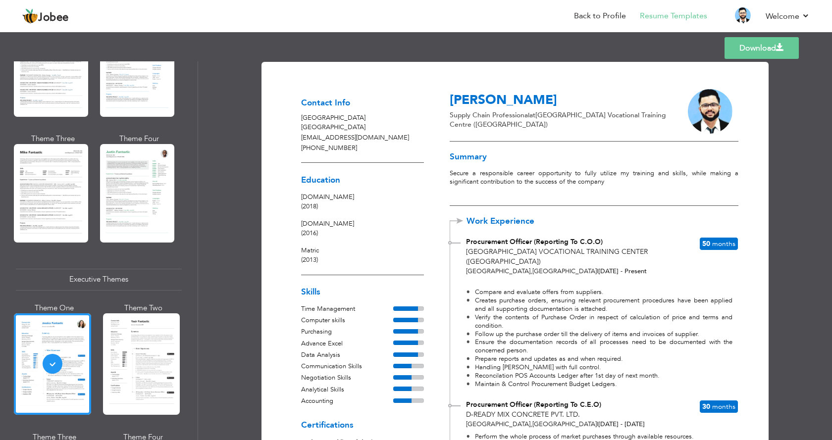
scroll to position [0, 0]
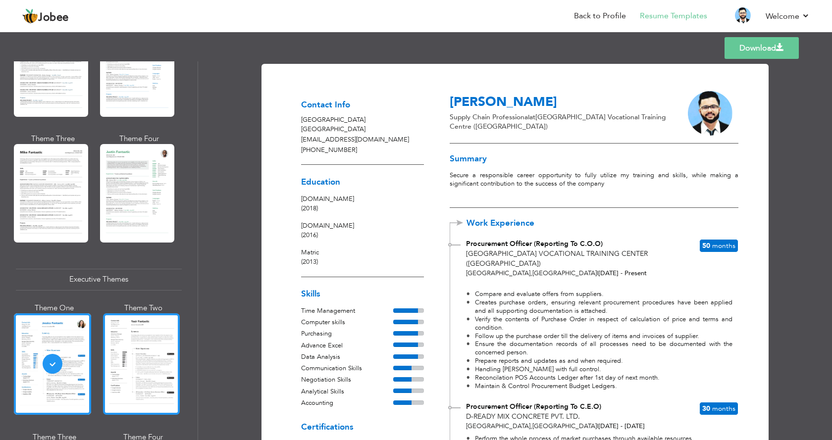
click at [146, 386] on div at bounding box center [141, 363] width 77 height 101
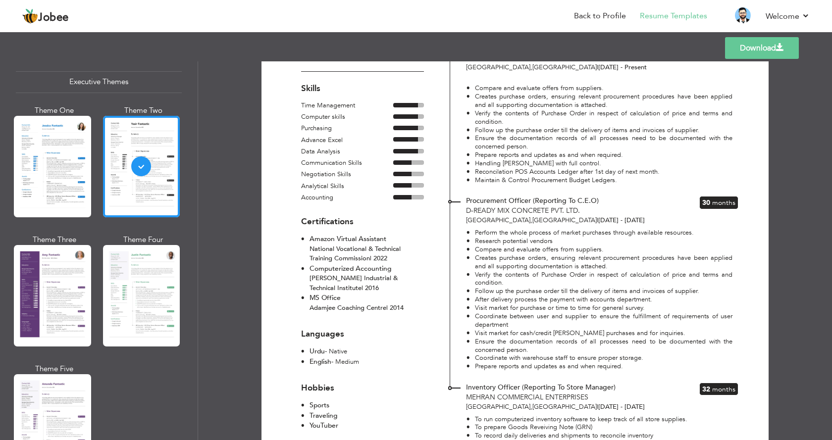
scroll to position [743, 0]
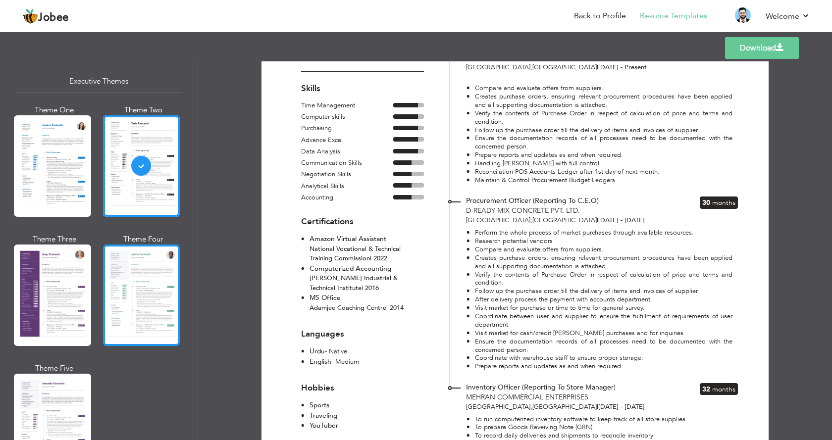
click at [117, 255] on div at bounding box center [141, 295] width 77 height 101
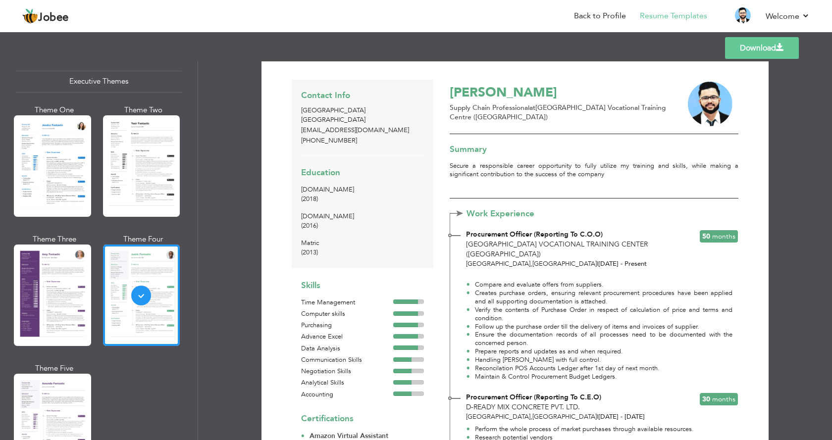
scroll to position [0, 0]
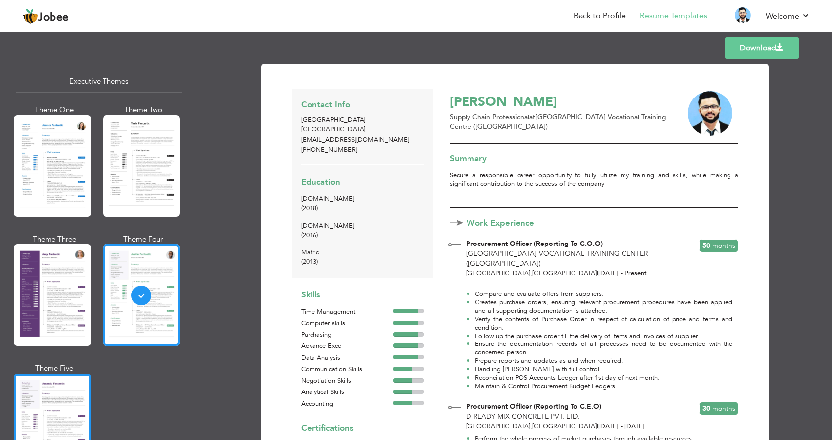
click at [56, 393] on div at bounding box center [52, 424] width 77 height 101
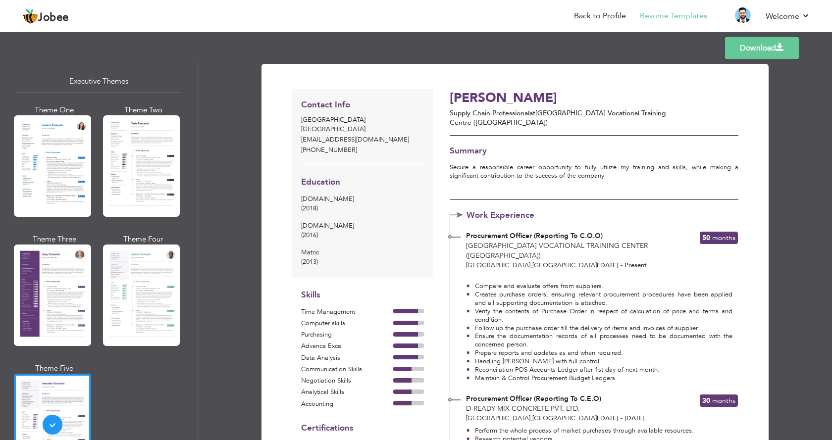
scroll to position [1040, 0]
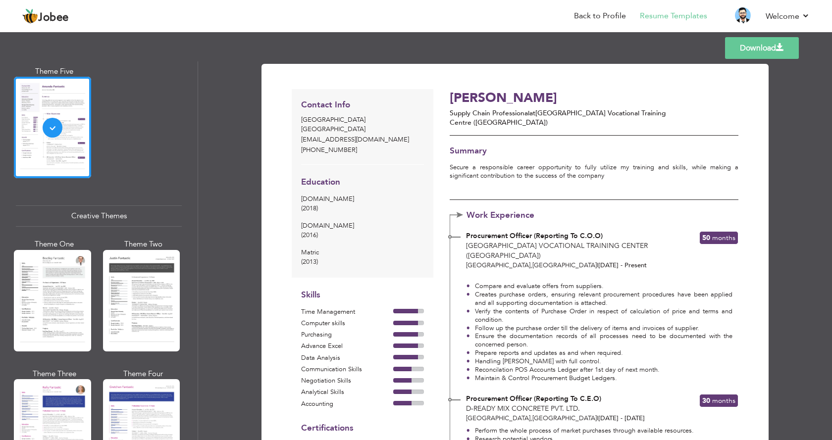
click at [138, 309] on div at bounding box center [141, 300] width 77 height 101
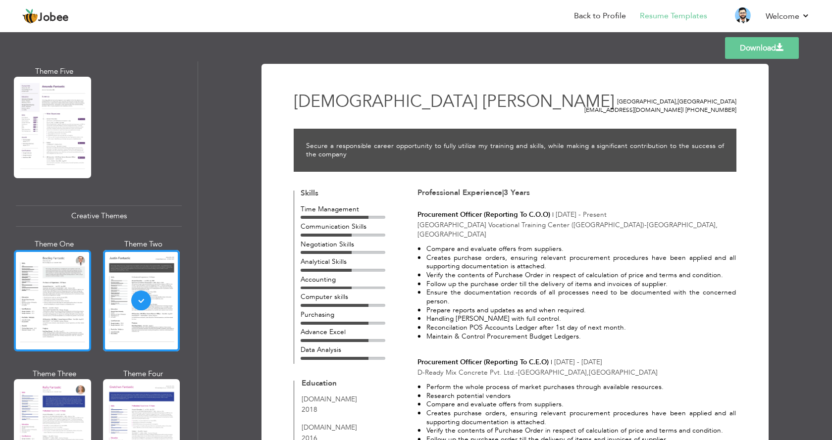
click at [83, 287] on div at bounding box center [52, 300] width 77 height 101
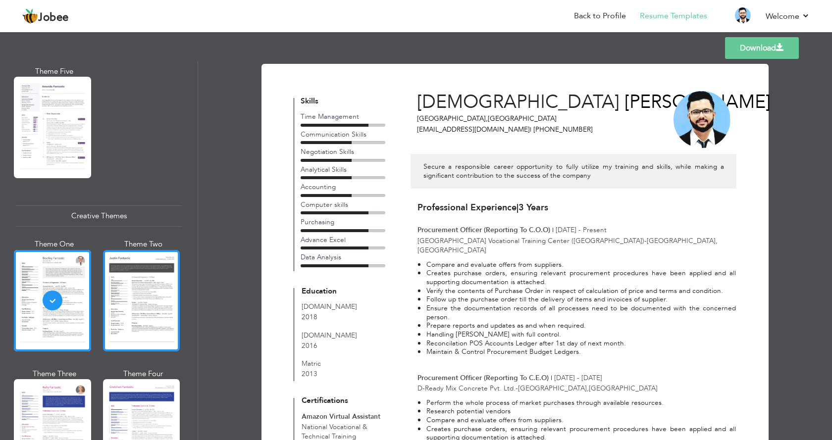
click at [151, 283] on div at bounding box center [141, 300] width 77 height 101
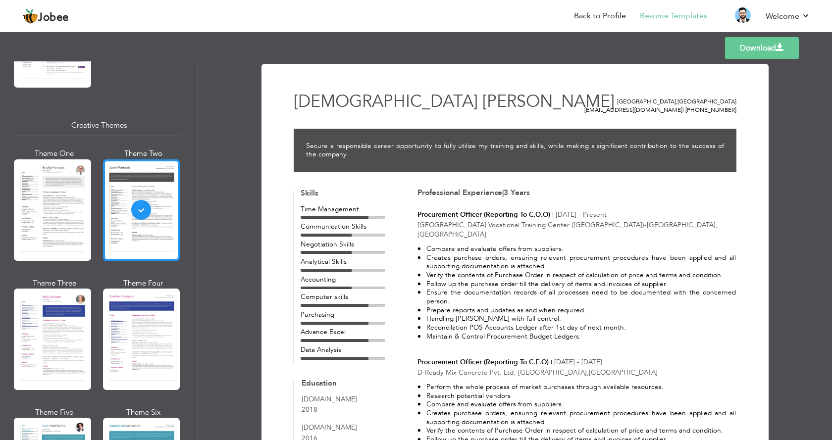
scroll to position [1238, 0]
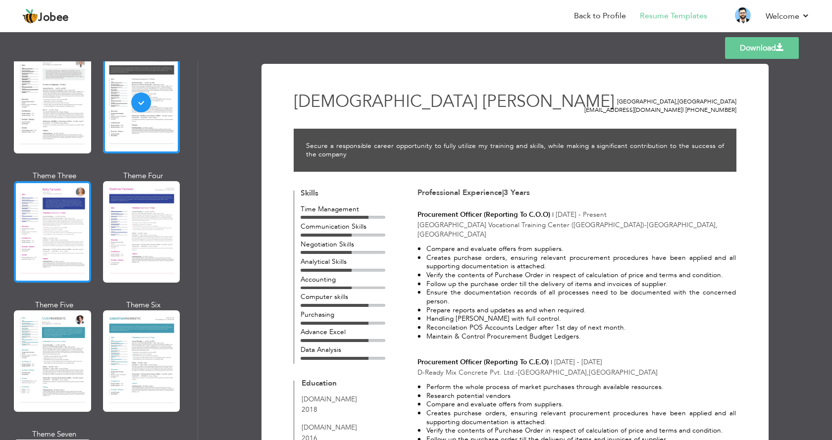
click at [80, 231] on div at bounding box center [52, 231] width 77 height 101
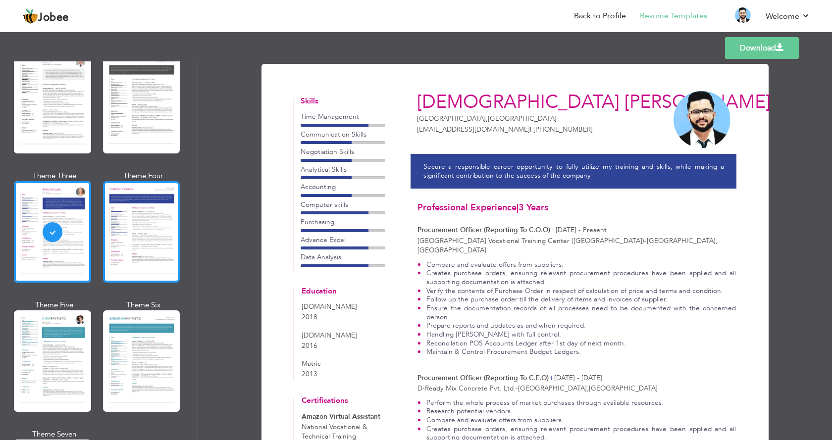
click at [126, 213] on div at bounding box center [141, 231] width 77 height 101
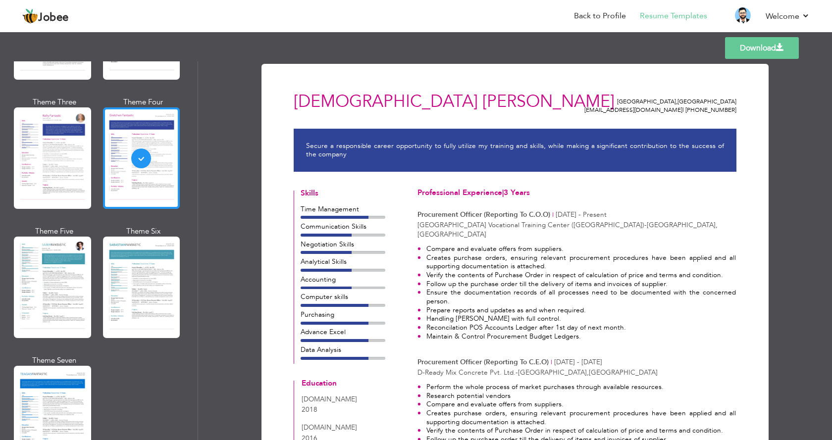
scroll to position [1386, 0]
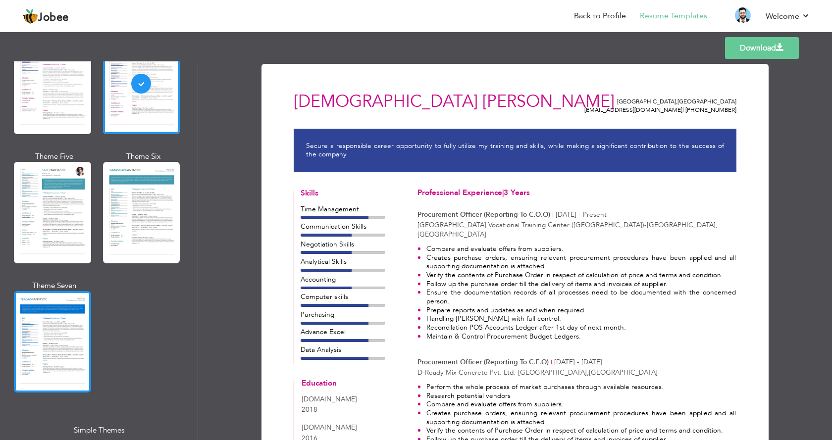
click at [55, 291] on div at bounding box center [52, 341] width 77 height 101
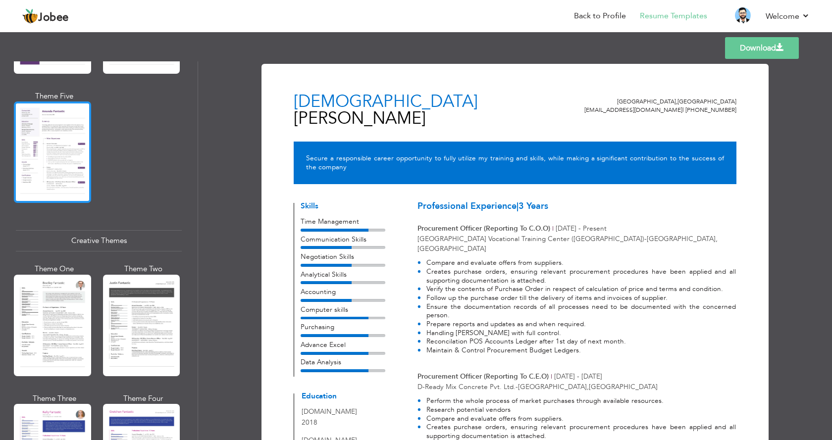
scroll to position [990, 0]
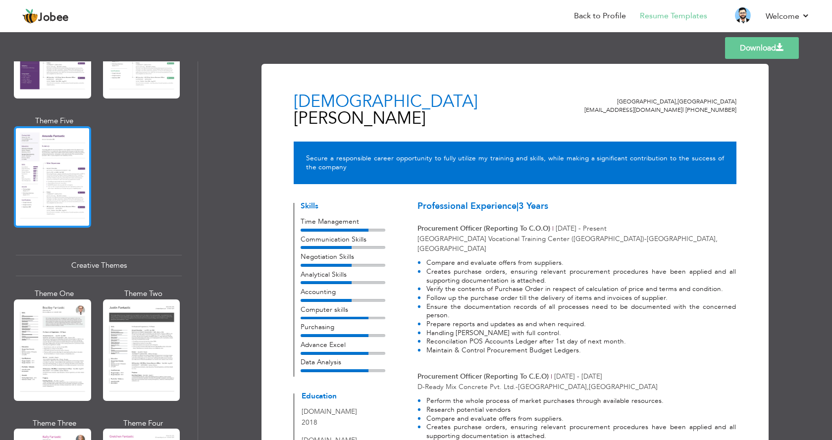
click at [78, 192] on div at bounding box center [52, 176] width 77 height 101
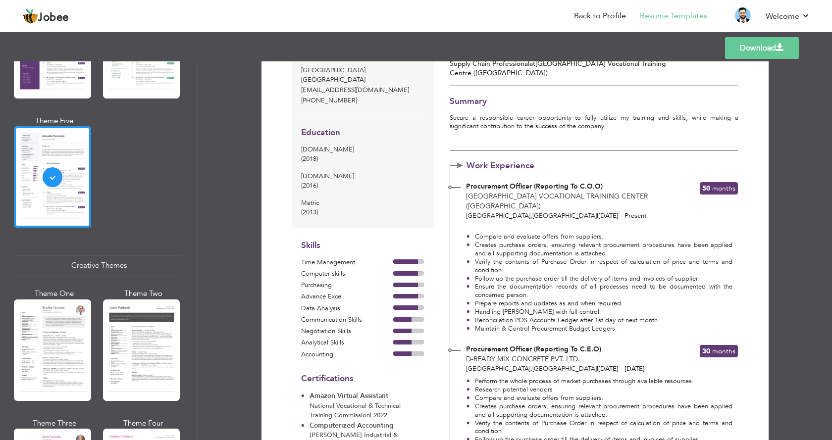
scroll to position [891, 0]
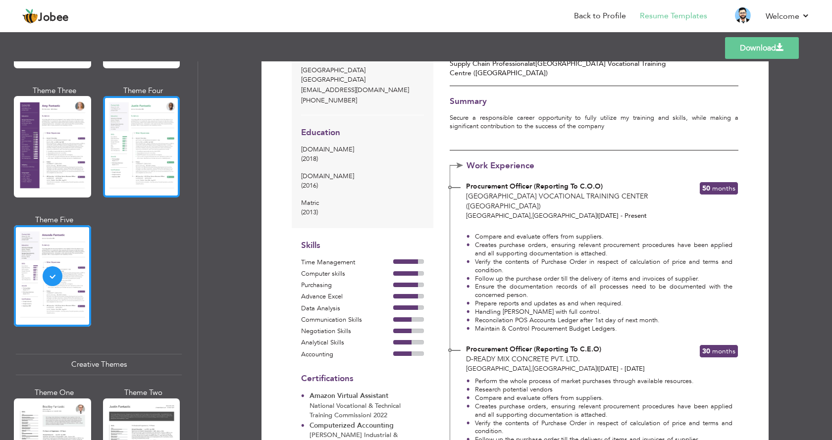
click at [137, 152] on div at bounding box center [141, 146] width 77 height 101
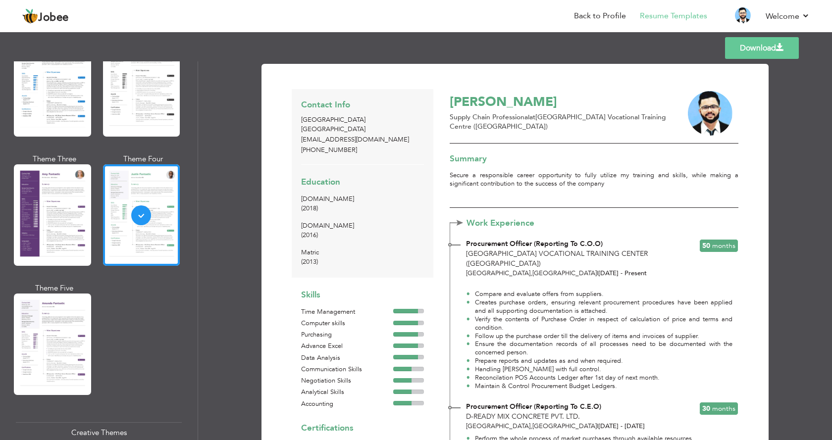
scroll to position [693, 0]
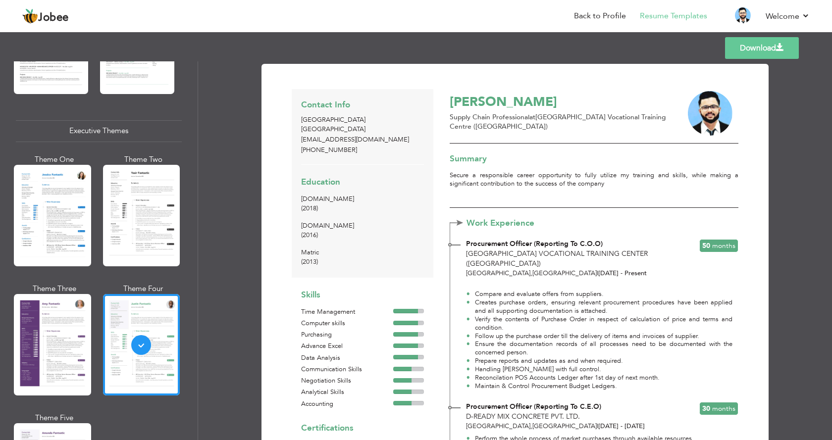
click at [785, 41] on link "Download" at bounding box center [762, 48] width 74 height 22
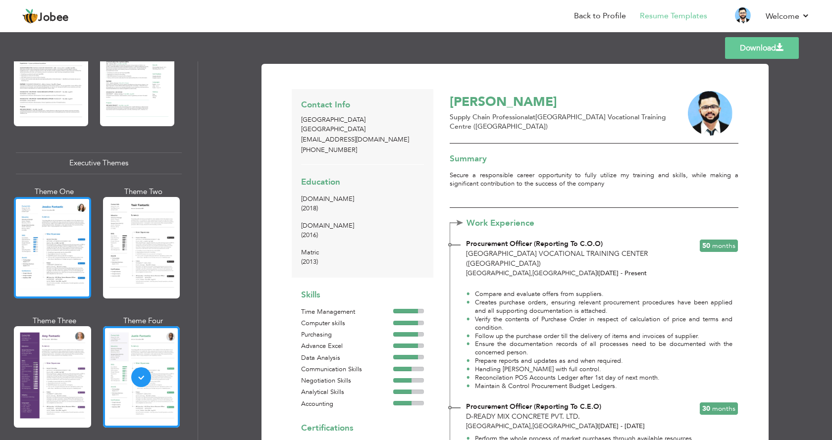
scroll to position [644, 0]
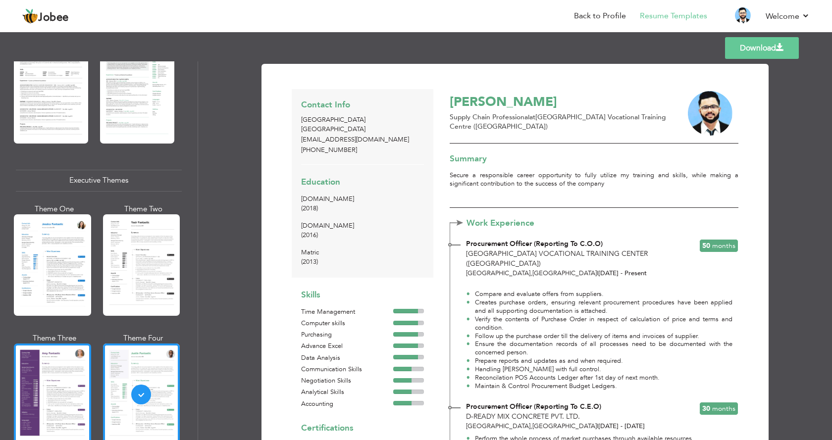
click at [67, 391] on div at bounding box center [52, 394] width 77 height 101
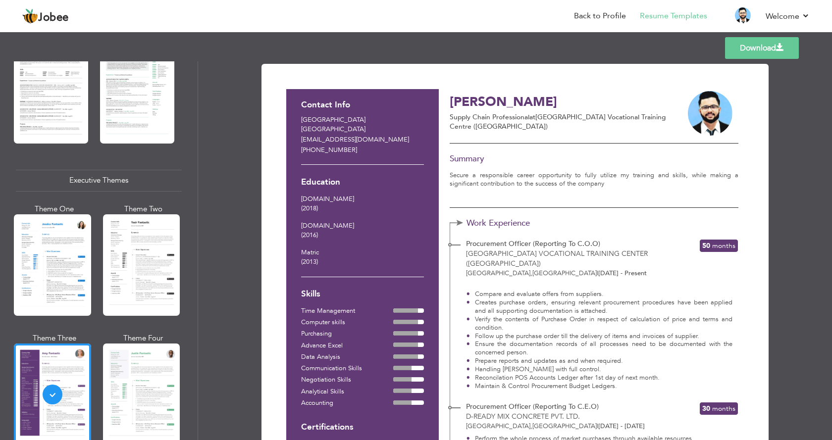
click at [778, 52] on link "Download" at bounding box center [762, 48] width 74 height 22
click at [75, 238] on div at bounding box center [52, 264] width 77 height 101
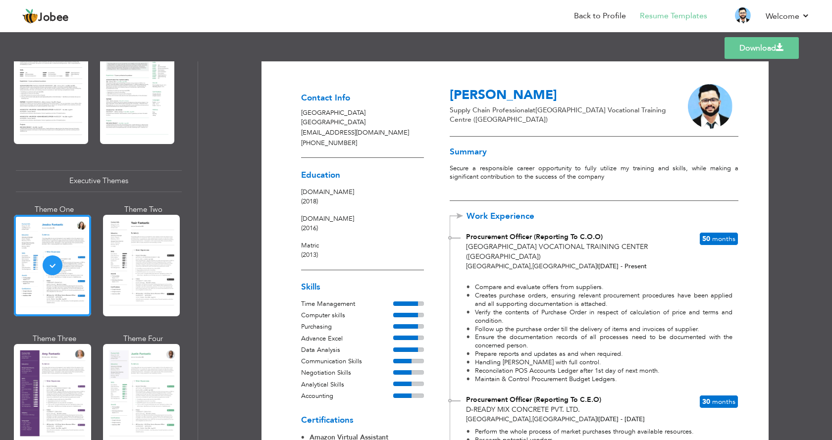
scroll to position [0, 0]
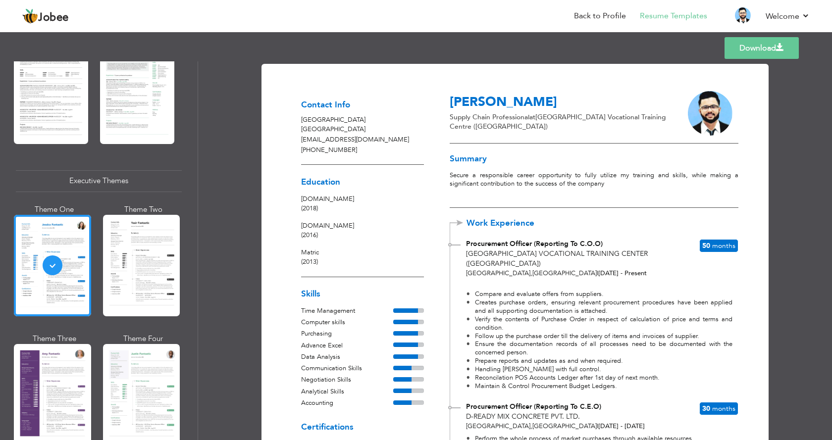
click at [762, 46] on link "Download" at bounding box center [761, 48] width 74 height 22
